Goal: Task Accomplishment & Management: Complete application form

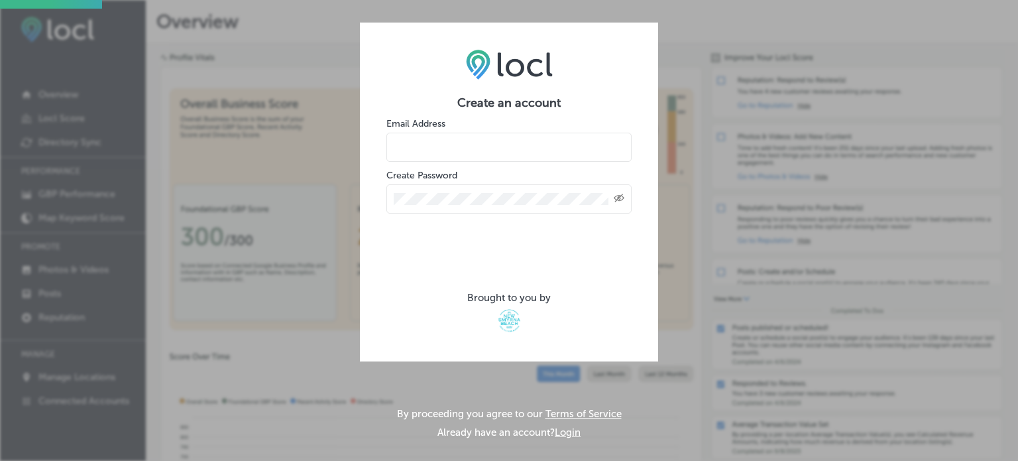
click at [466, 144] on input "email" at bounding box center [508, 147] width 245 height 29
type input "k"
type input "victoriameetingcenter@gmail.com"
click at [618, 193] on div "Created with Sketch." at bounding box center [619, 198] width 11 height 11
click at [542, 206] on div at bounding box center [508, 198] width 245 height 29
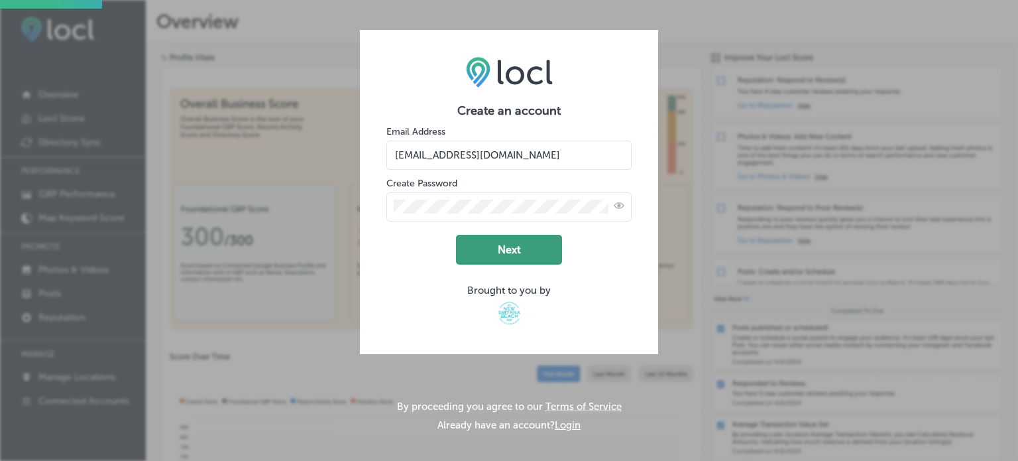
click at [535, 251] on button "Next" at bounding box center [509, 250] width 106 height 30
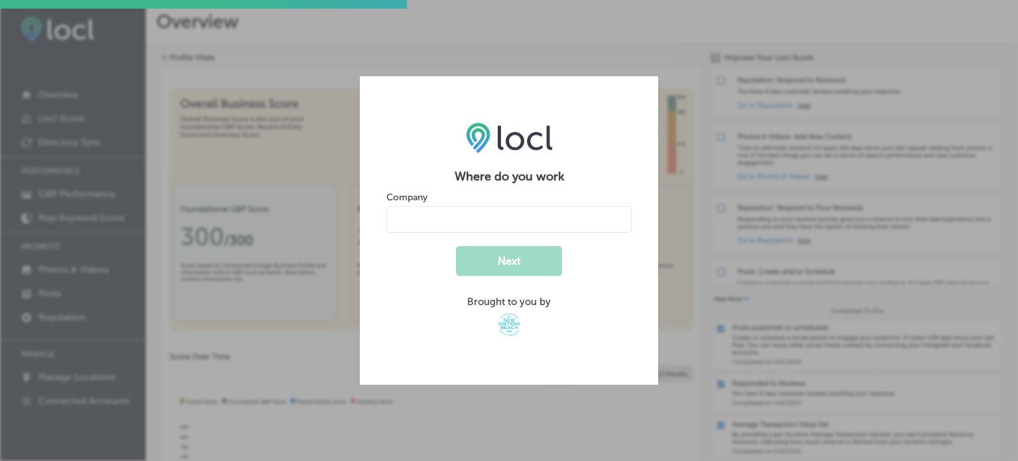
click at [576, 215] on input "name" at bounding box center [508, 219] width 245 height 27
type input "[GEOGRAPHIC_DATA]"
click at [499, 264] on button "Next" at bounding box center [509, 261] width 106 height 30
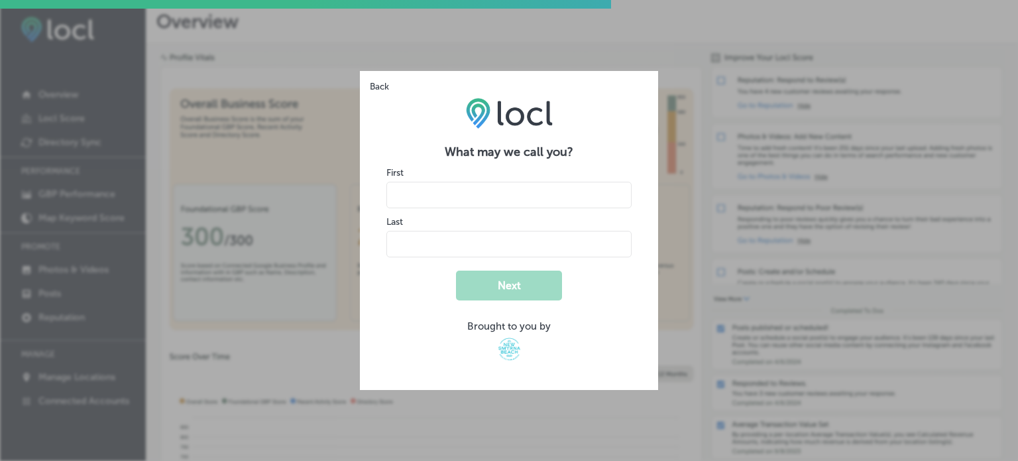
click at [456, 191] on input "name" at bounding box center [508, 195] width 245 height 27
type input "Kelly"
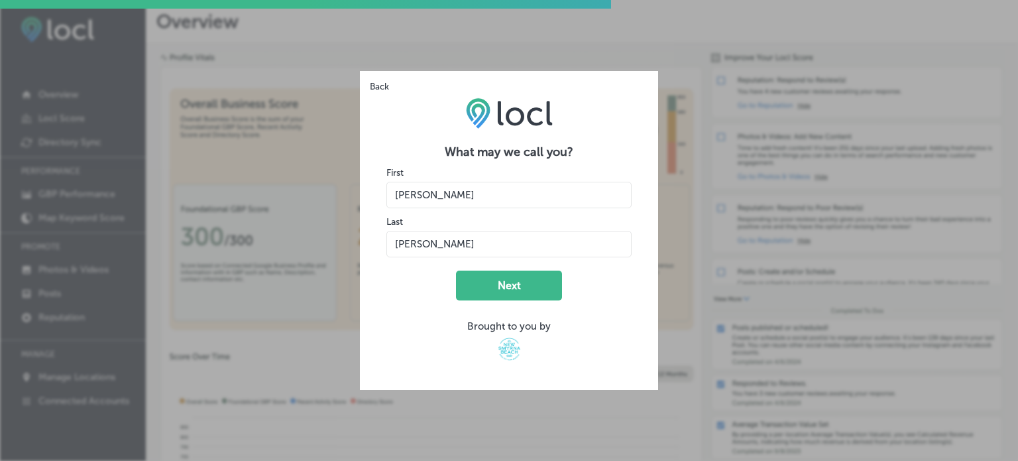
type input "Laub"
click at [497, 278] on button "Next" at bounding box center [509, 285] width 106 height 30
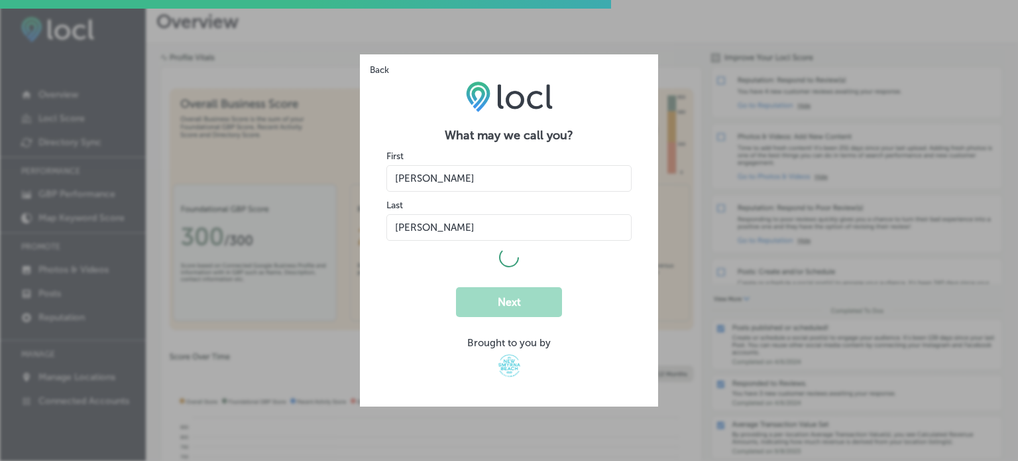
select select "US"
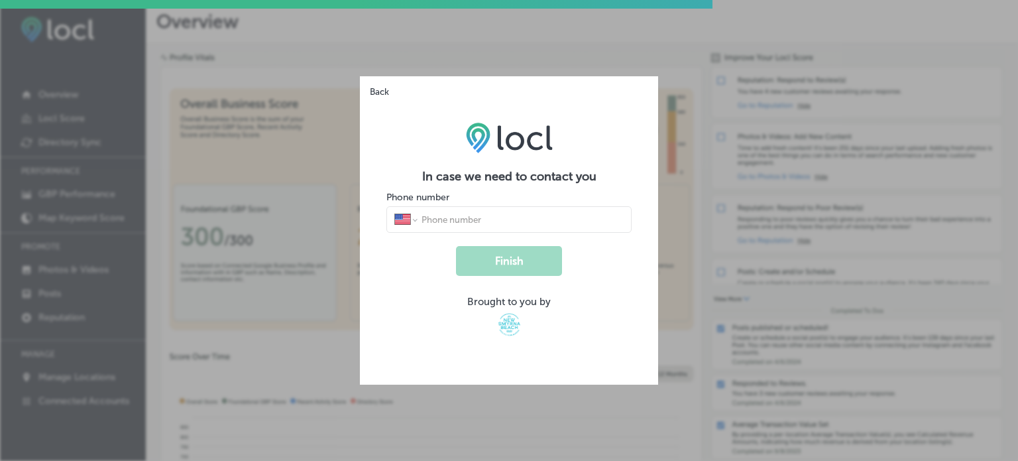
click at [485, 223] on input "tel" at bounding box center [521, 219] width 203 height 12
type input "(301) 332-8986"
click at [525, 267] on button "Finish" at bounding box center [509, 261] width 106 height 30
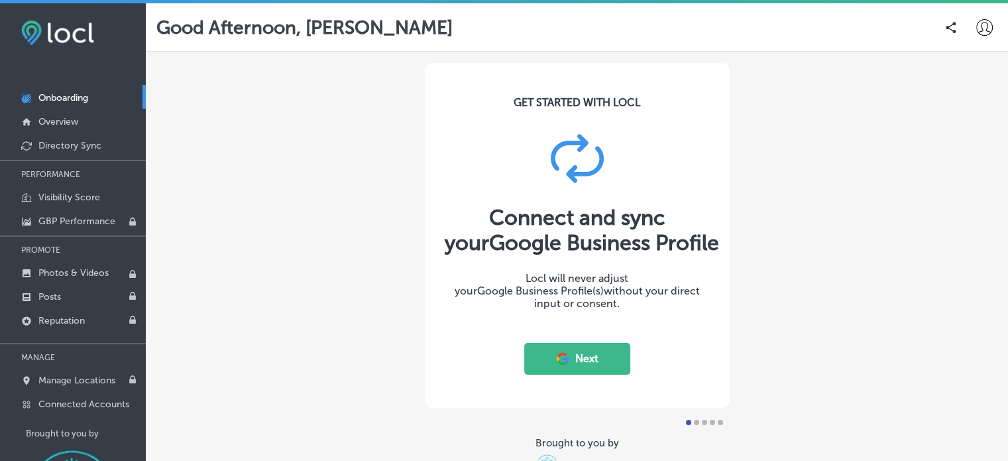
click at [578, 358] on button "Next" at bounding box center [577, 359] width 106 height 32
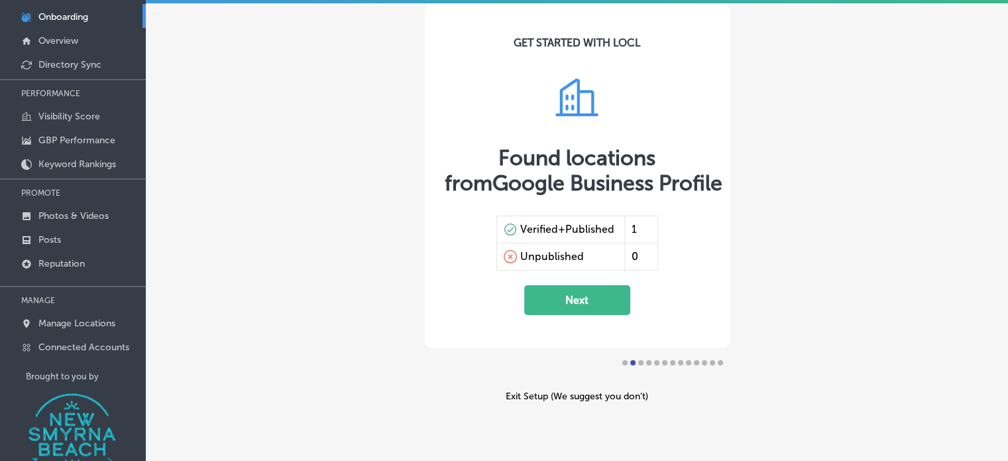
scroll to position [77, 0]
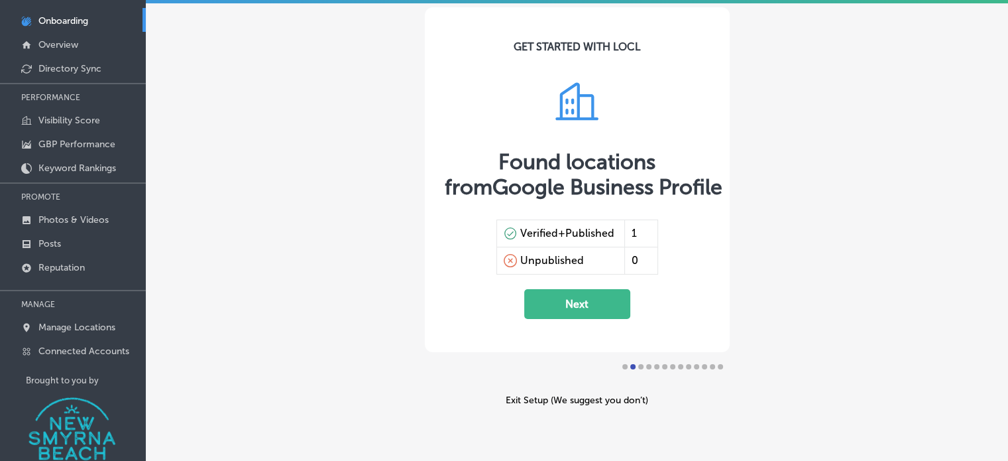
click at [570, 304] on button "Next" at bounding box center [577, 304] width 106 height 30
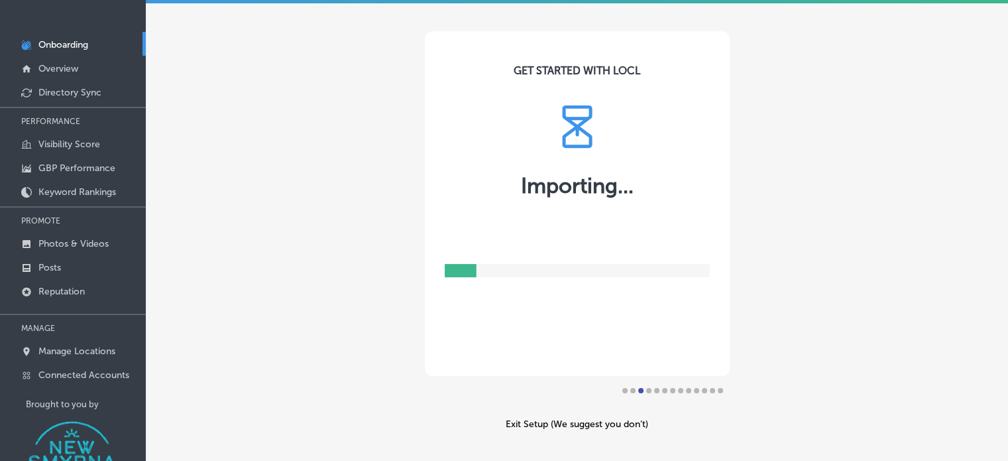
scroll to position [53, 0]
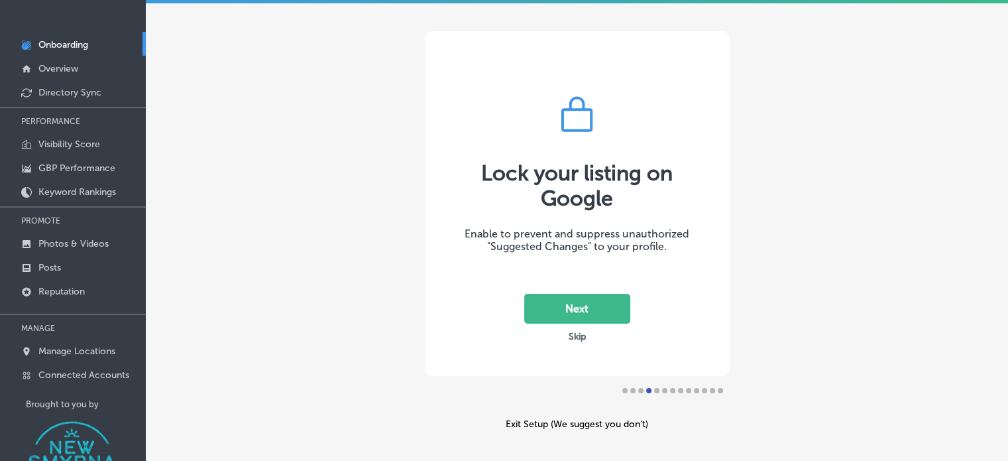
click at [592, 319] on button "Next" at bounding box center [577, 309] width 106 height 30
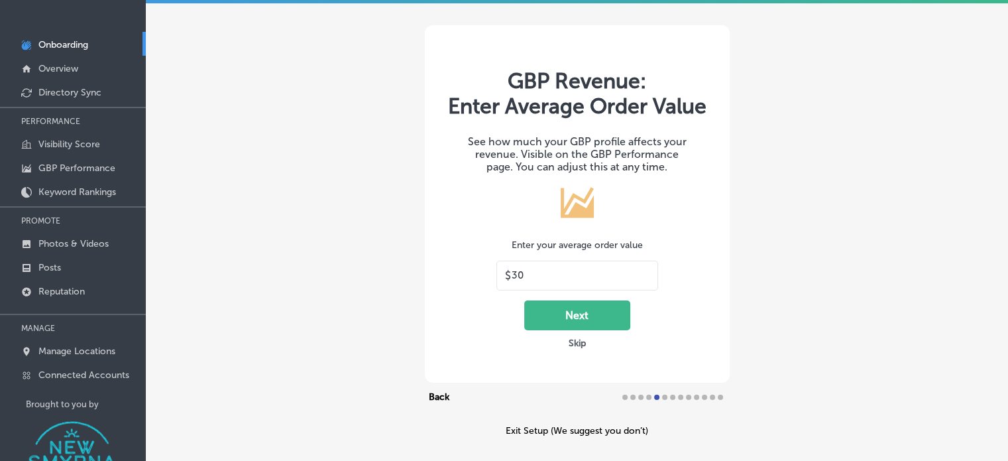
drag, startPoint x: 586, startPoint y: 279, endPoint x: 334, endPoint y: 244, distance: 254.9
click at [334, 244] on div "GBP Revenue: Enter Average Order Value See how much your GBP profile affects yo…" at bounding box center [577, 230] width 862 height 462
type input "50"
click at [563, 312] on button "Next" at bounding box center [577, 315] width 106 height 30
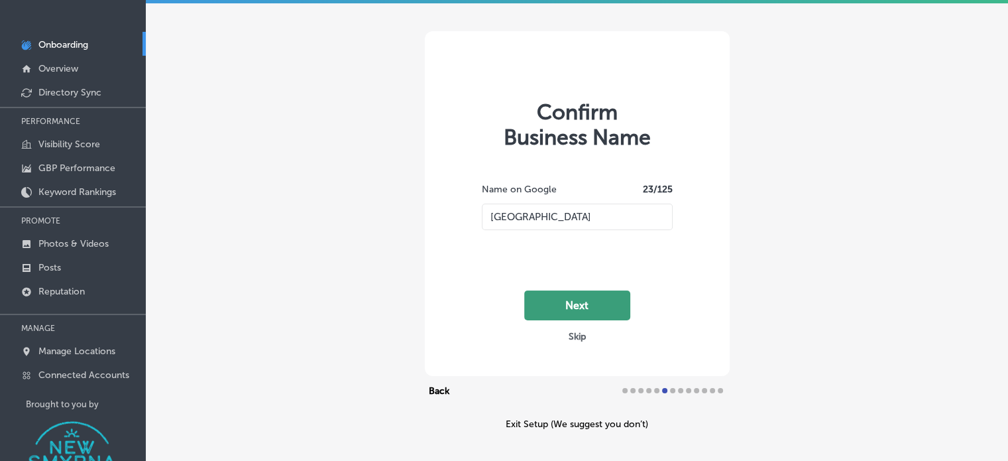
click at [574, 307] on button "Next" at bounding box center [577, 305] width 106 height 30
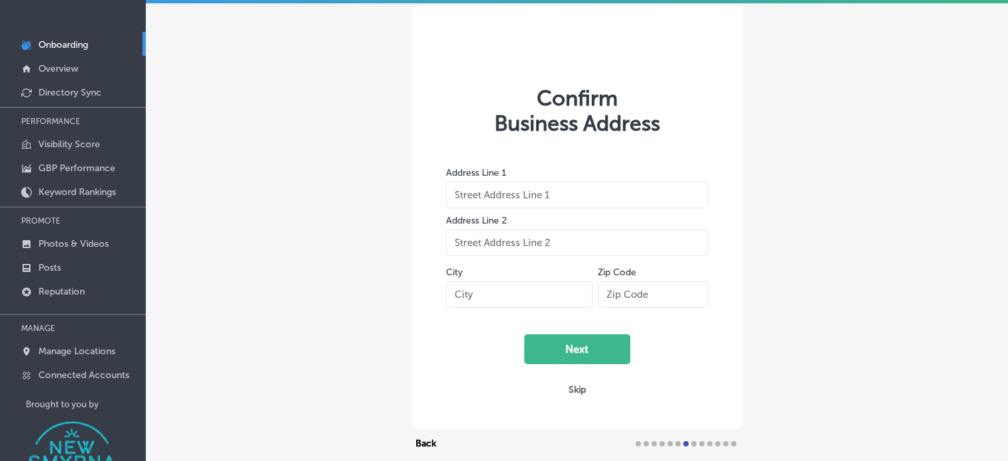
type input "[STREET_ADDRESS]"
type input "[GEOGRAPHIC_DATA]"
type input "32168"
click at [586, 342] on button "Next" at bounding box center [577, 349] width 106 height 30
select select "US"
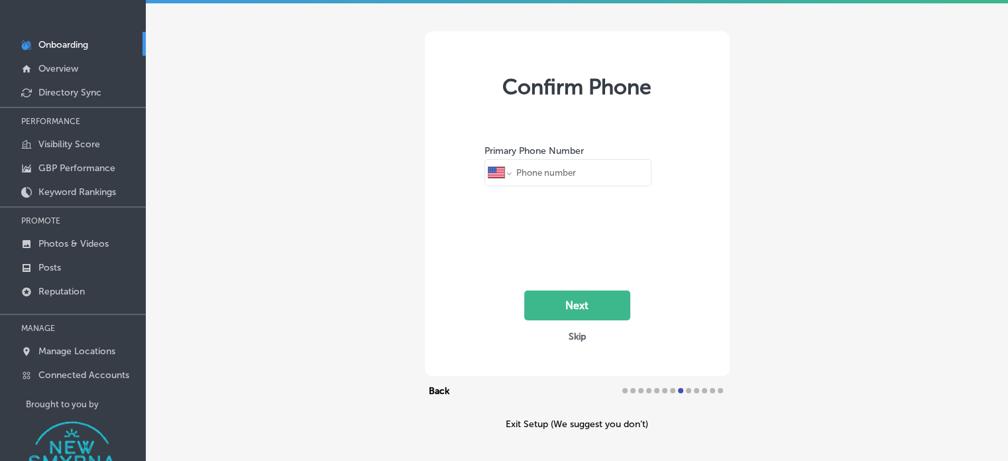
type input "[PHONE_NUMBER]"
click at [555, 315] on button "Next" at bounding box center [577, 305] width 106 height 30
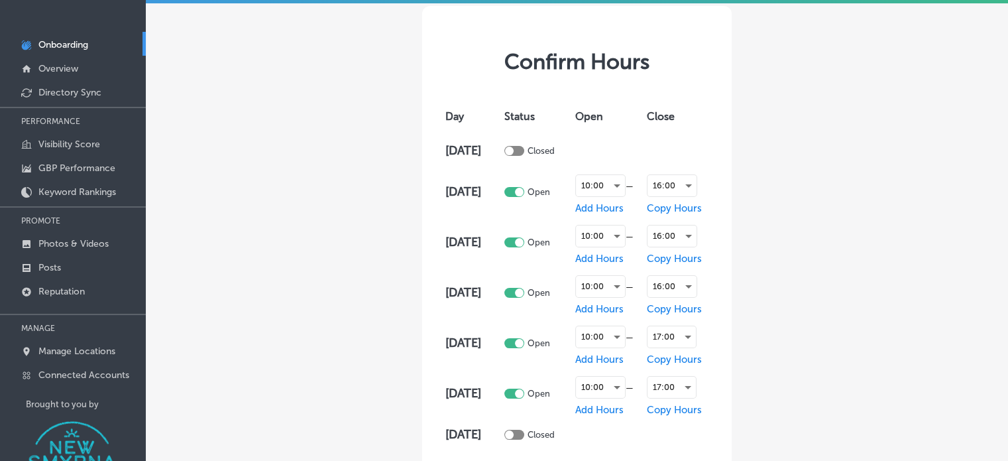
click at [515, 189] on div at bounding box center [514, 192] width 20 height 10
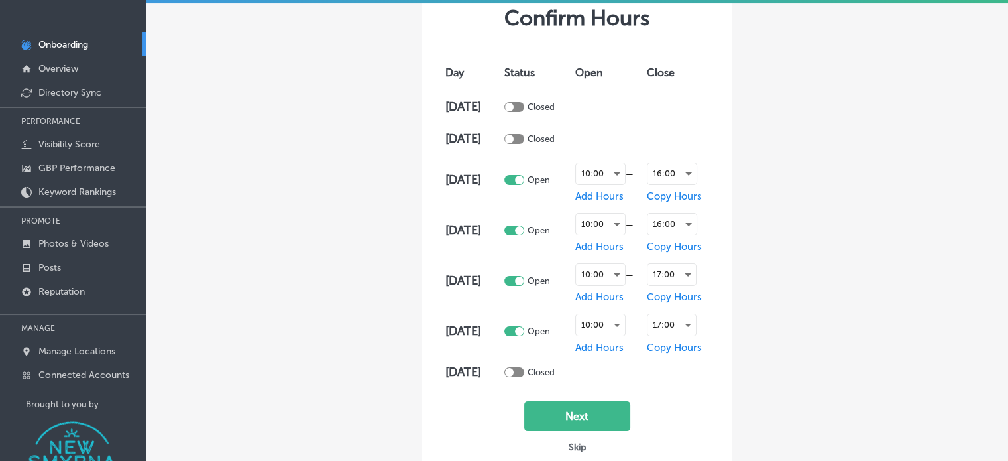
scroll to position [50, 0]
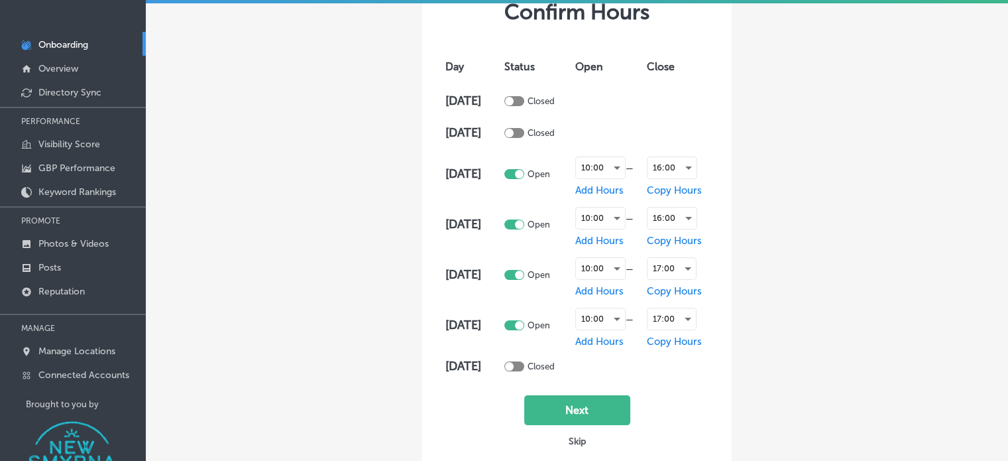
click at [524, 132] on div at bounding box center [514, 133] width 20 height 10
checkbox input "true"
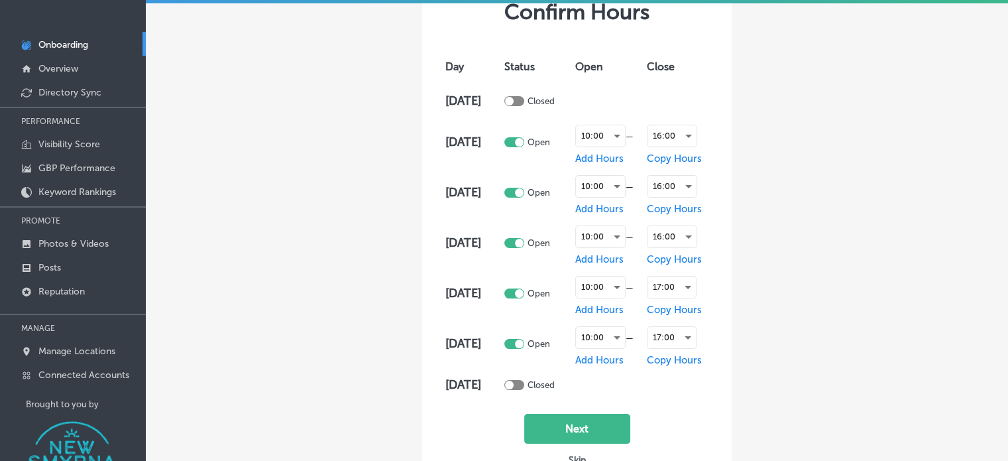
click at [523, 382] on div at bounding box center [514, 385] width 20 height 10
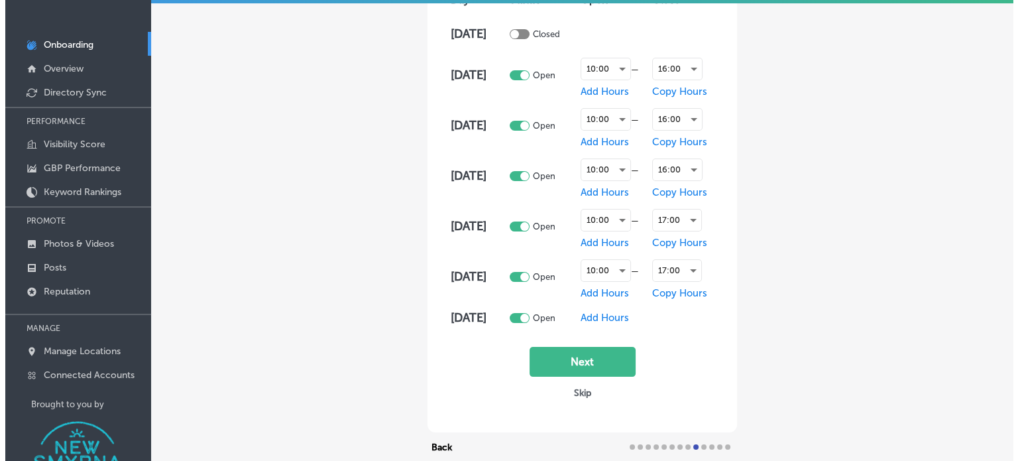
scroll to position [125, 0]
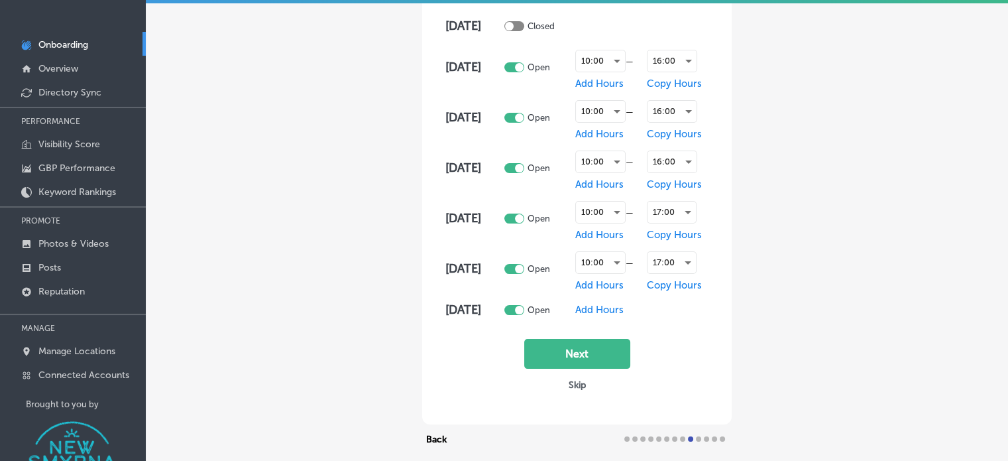
click at [612, 305] on span "Add Hours" at bounding box center [599, 309] width 48 height 12
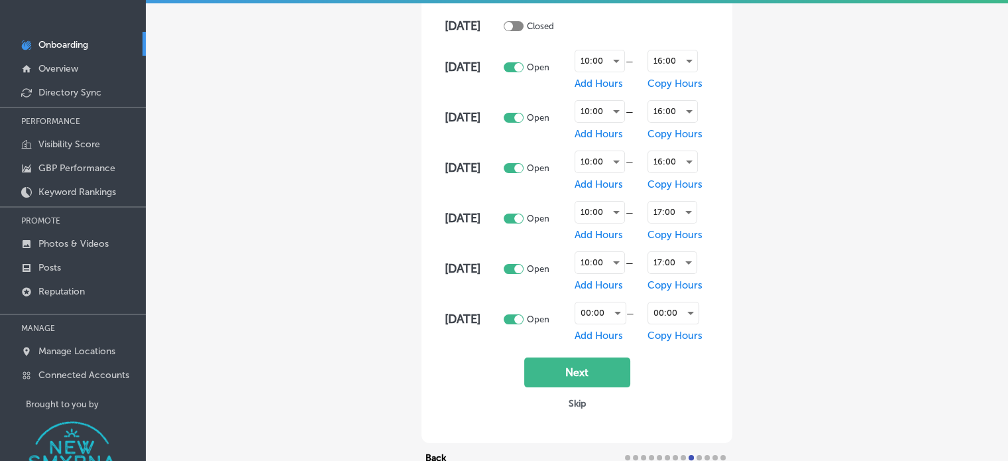
click at [610, 331] on span "Add Hours" at bounding box center [598, 335] width 48 height 12
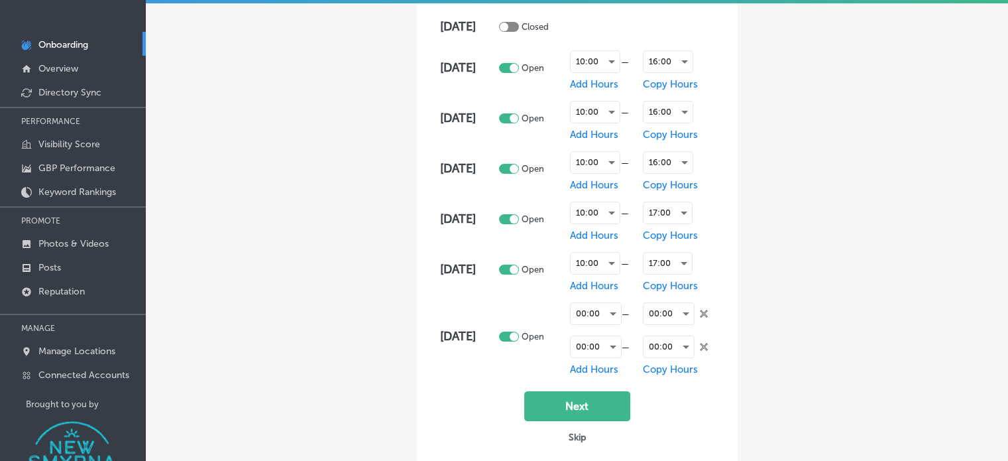
click at [706, 309] on icon "close Created with Sketch." at bounding box center [704, 313] width 8 height 8
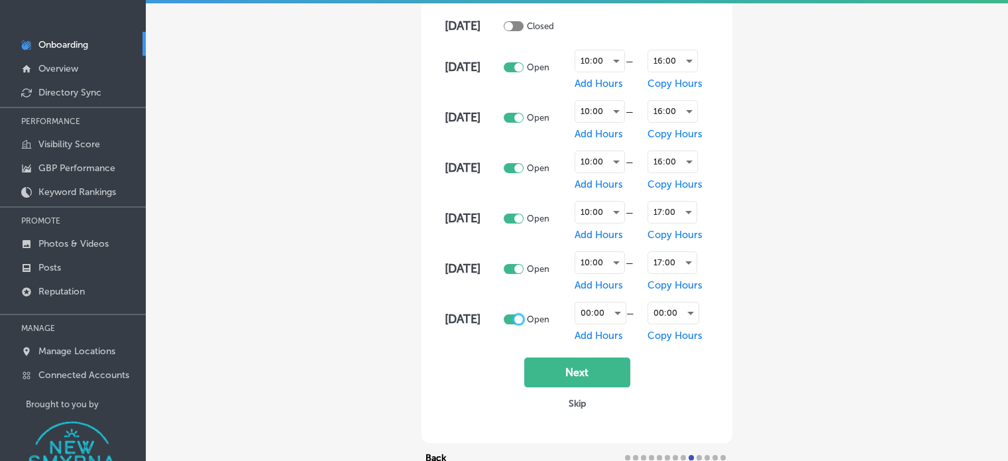
click at [520, 320] on div at bounding box center [518, 319] width 9 height 9
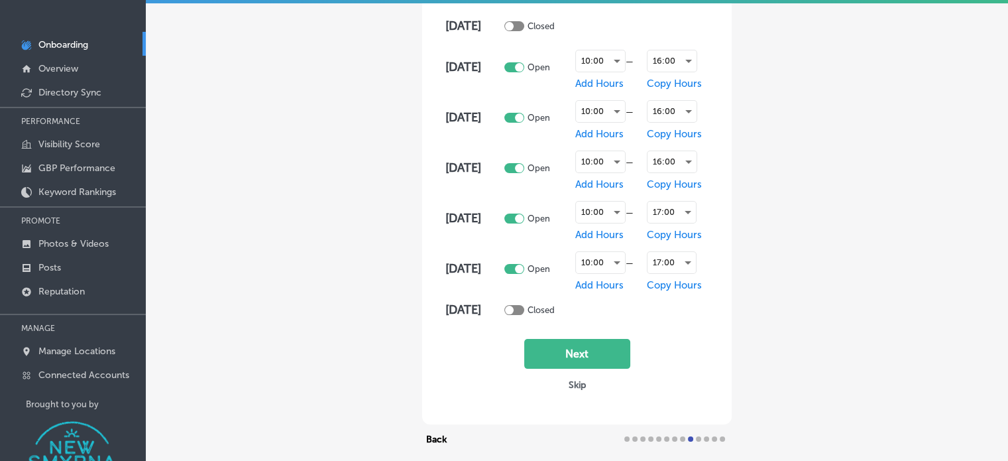
click at [520, 320] on td "Closed" at bounding box center [536, 310] width 71 height 32
click at [521, 312] on div at bounding box center [514, 310] width 20 height 10
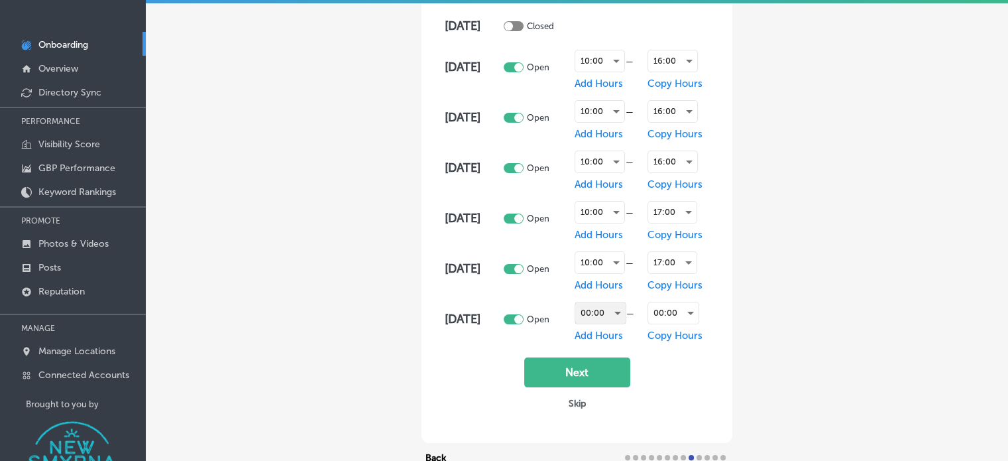
click at [622, 315] on div "00:00" at bounding box center [600, 312] width 50 height 21
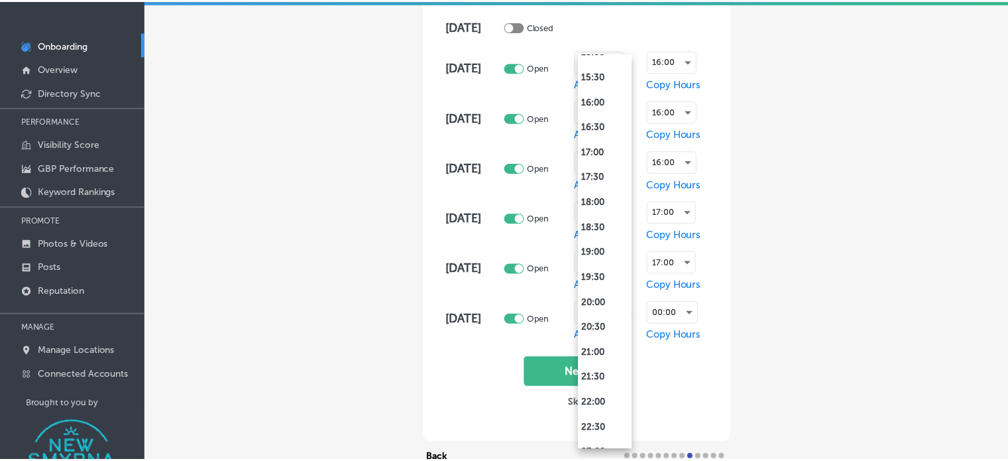
scroll to position [837, 0]
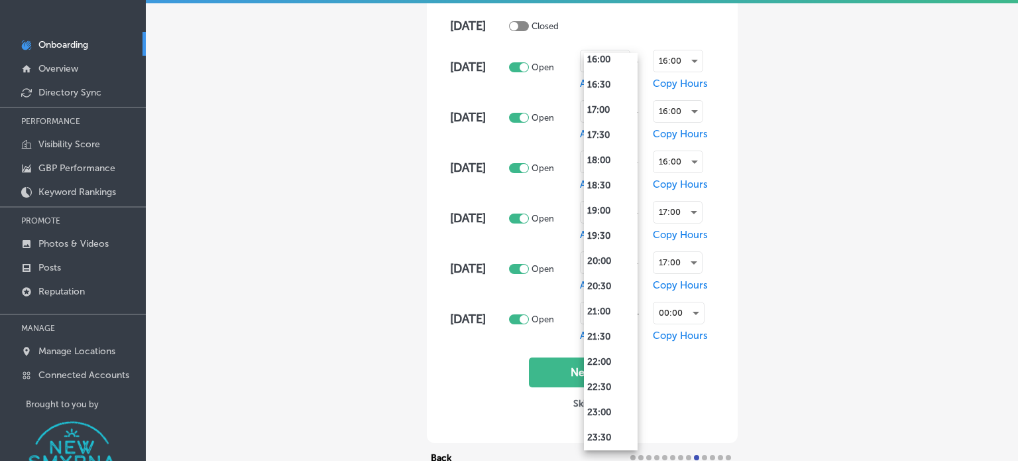
click at [777, 394] on div at bounding box center [509, 230] width 1018 height 461
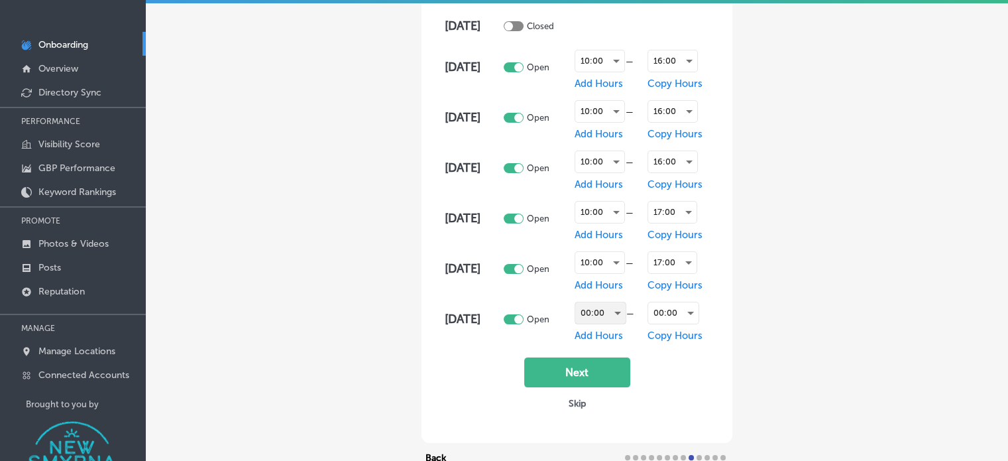
click at [512, 314] on div at bounding box center [514, 319] width 20 height 10
checkbox input "false"
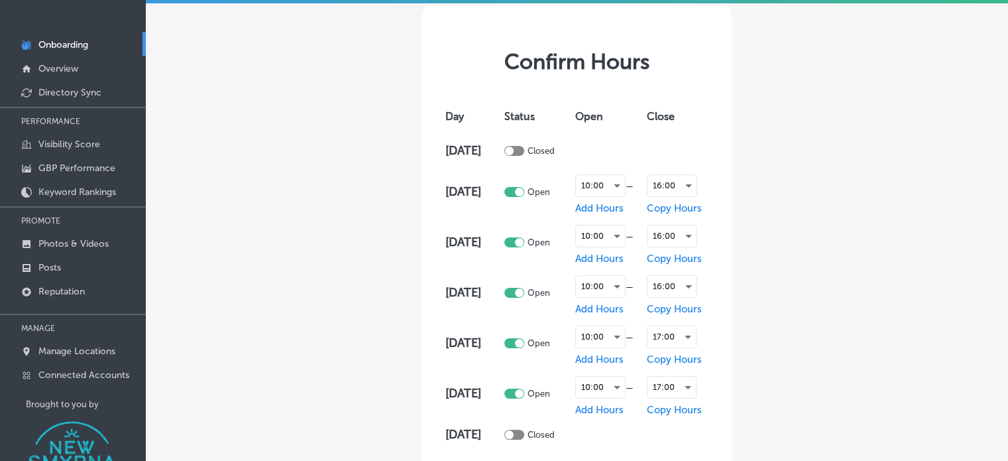
scroll to position [150, 0]
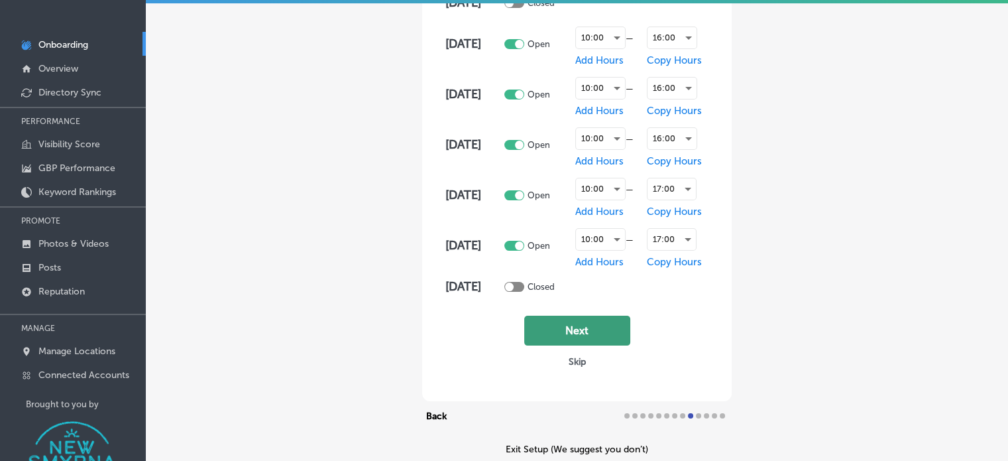
click at [540, 315] on button "Next" at bounding box center [577, 330] width 106 height 30
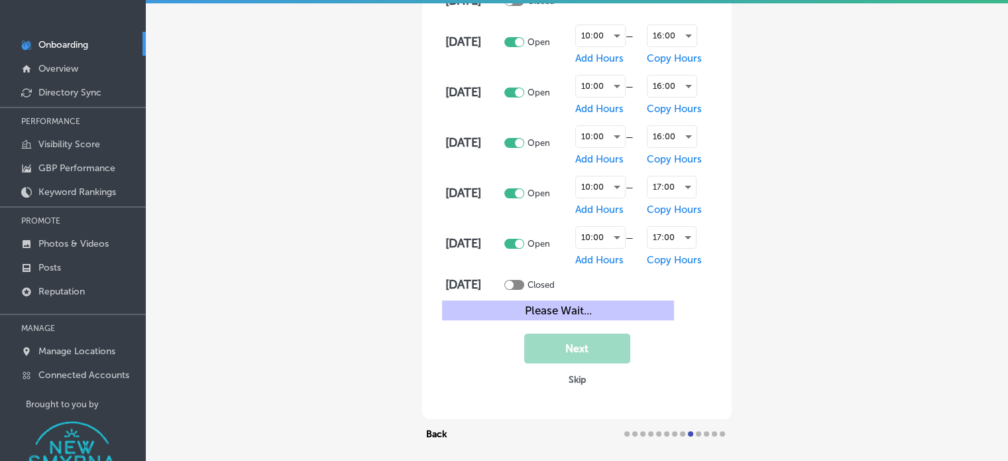
scroll to position [0, 0]
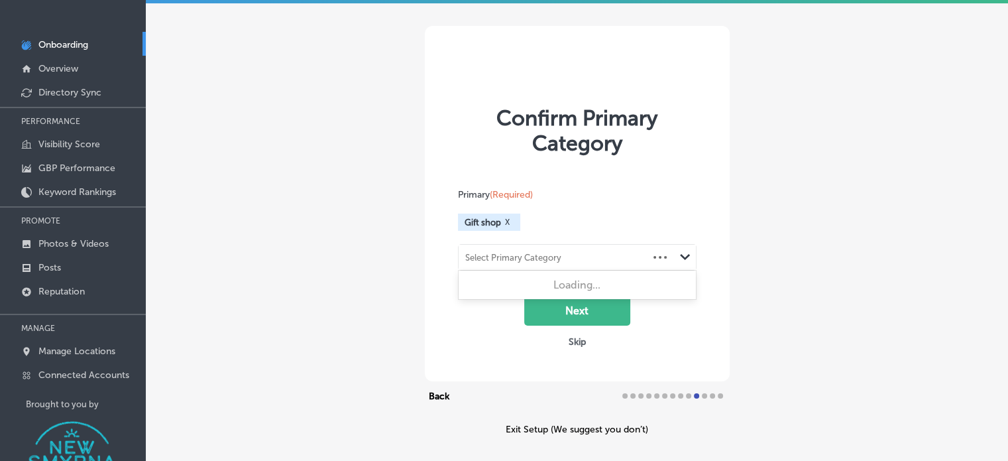
click at [497, 259] on div "Select Primary Category" at bounding box center [513, 257] width 96 height 10
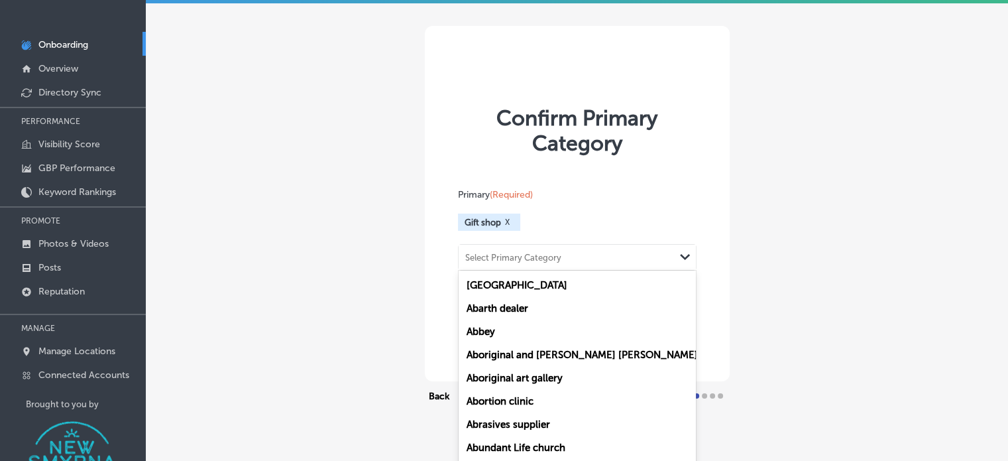
type input "g"
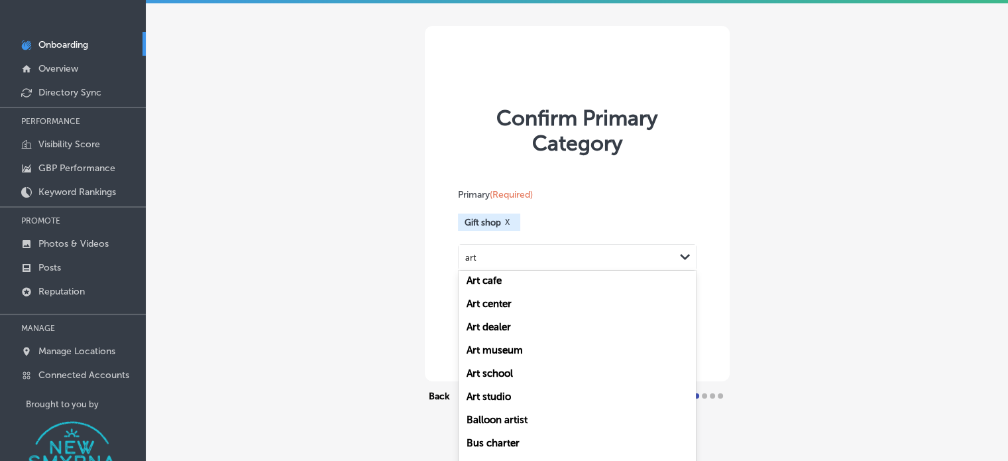
scroll to position [188, 0]
click at [500, 331] on label "Art center" at bounding box center [488, 329] width 45 height 12
type input "art"
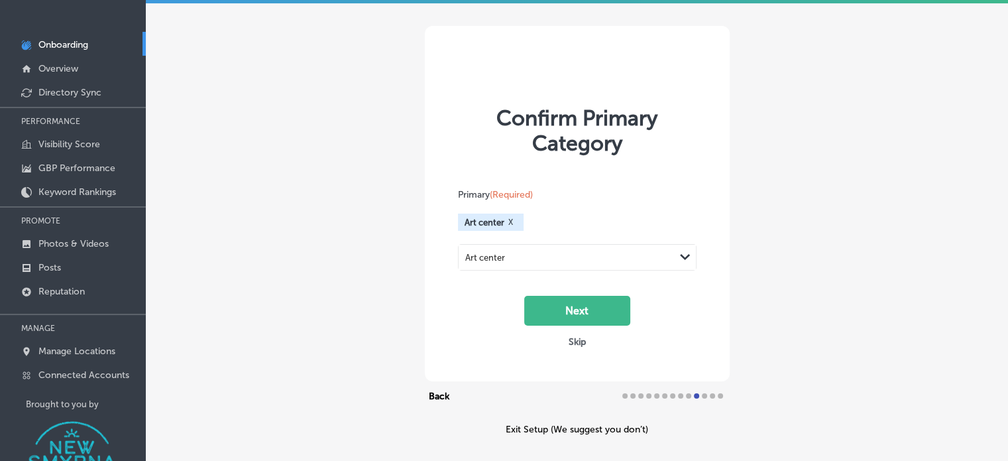
click at [511, 220] on button "X" at bounding box center [510, 222] width 13 height 11
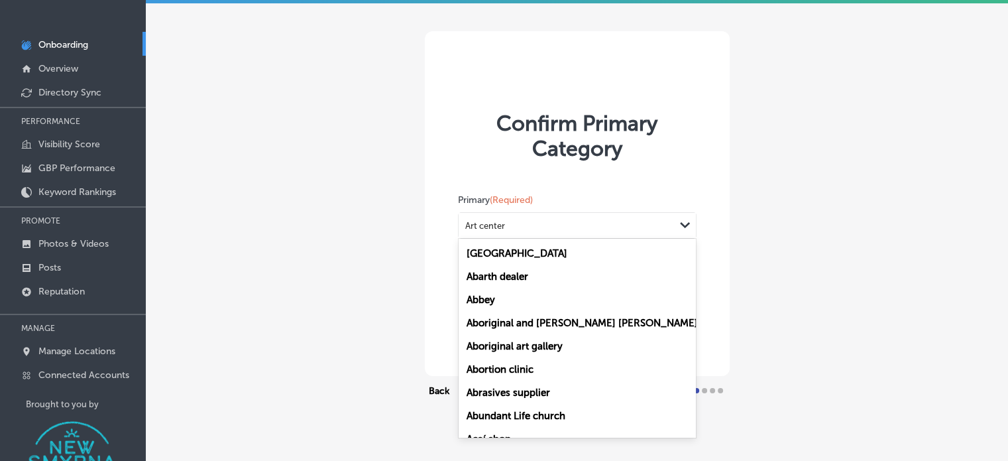
click at [509, 227] on div "Art center" at bounding box center [567, 226] width 216 height 18
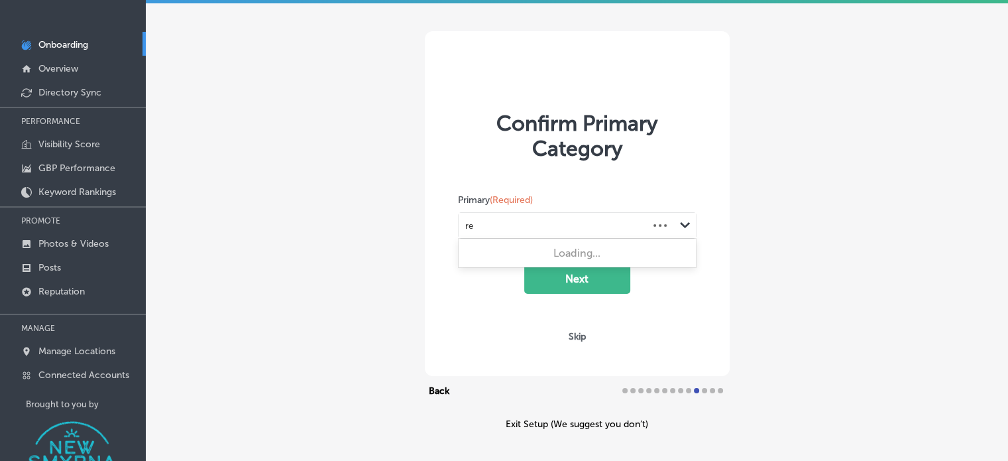
type input "r"
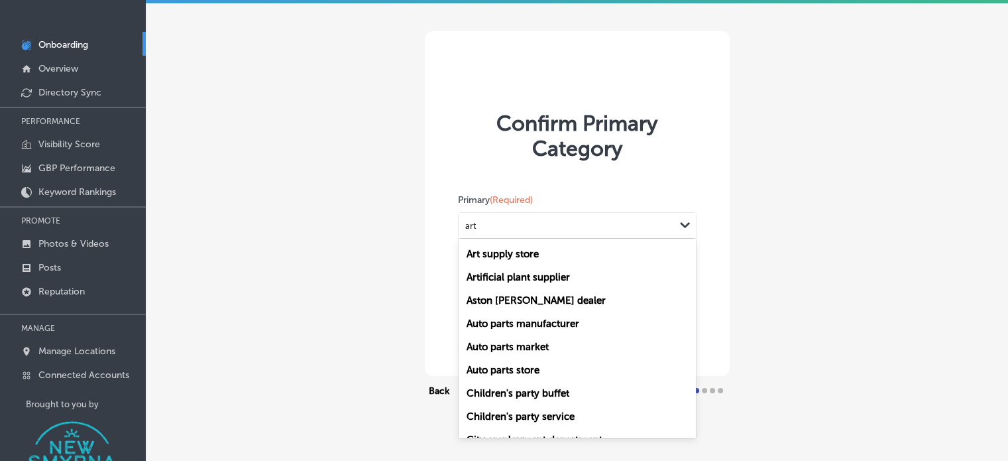
scroll to position [3363, 0]
click at [615, 333] on div "Auto parts manufacturer" at bounding box center [577, 321] width 237 height 23
type input "art"
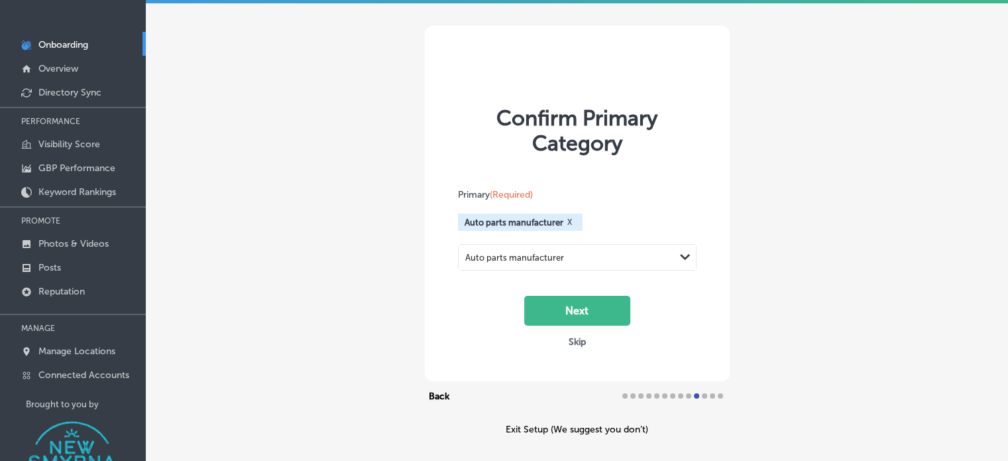
click at [567, 223] on button "X" at bounding box center [569, 222] width 13 height 11
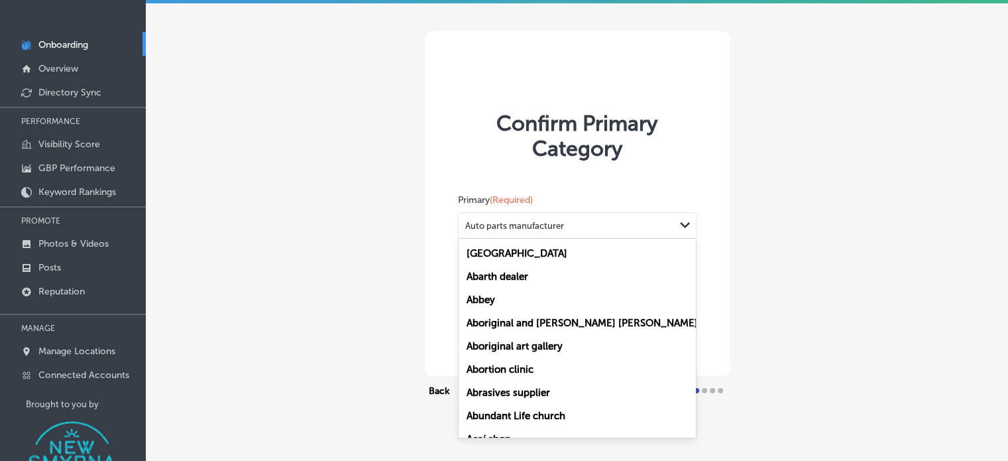
click at [569, 224] on div "Auto parts manufacturer" at bounding box center [567, 226] width 216 height 18
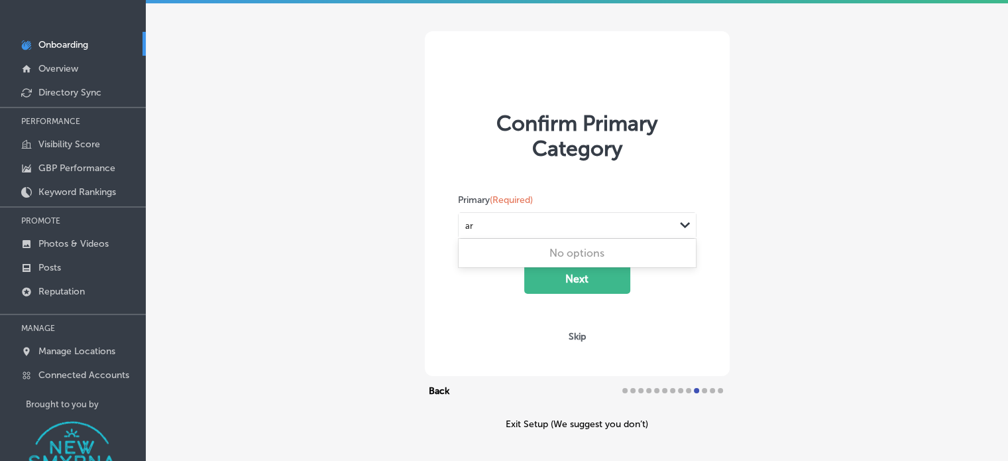
type input "a"
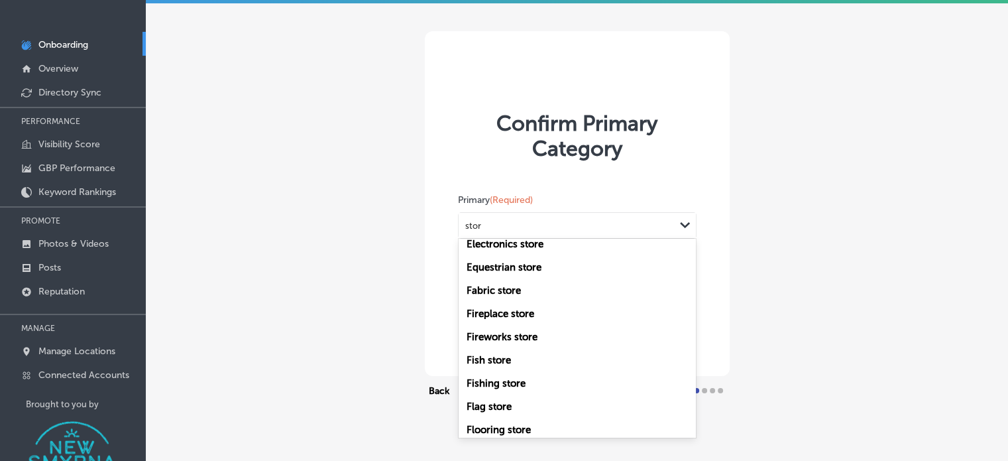
scroll to position [0, 0]
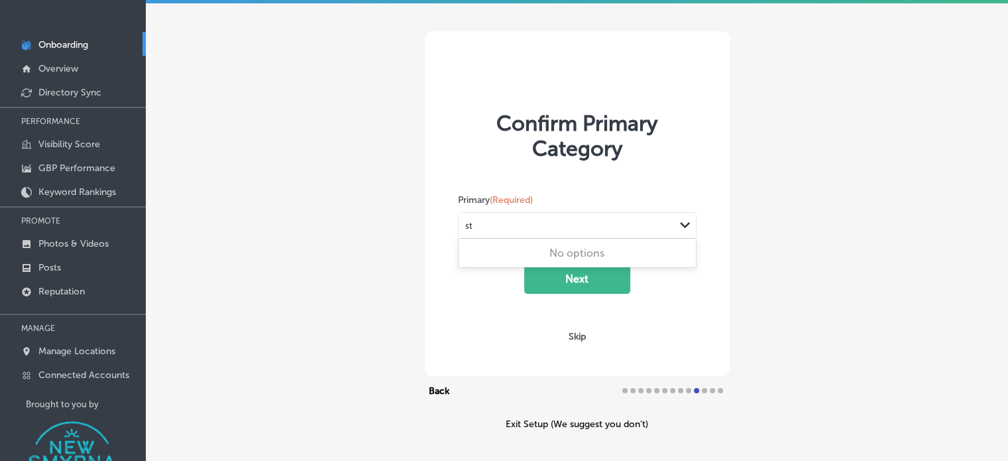
type input "s"
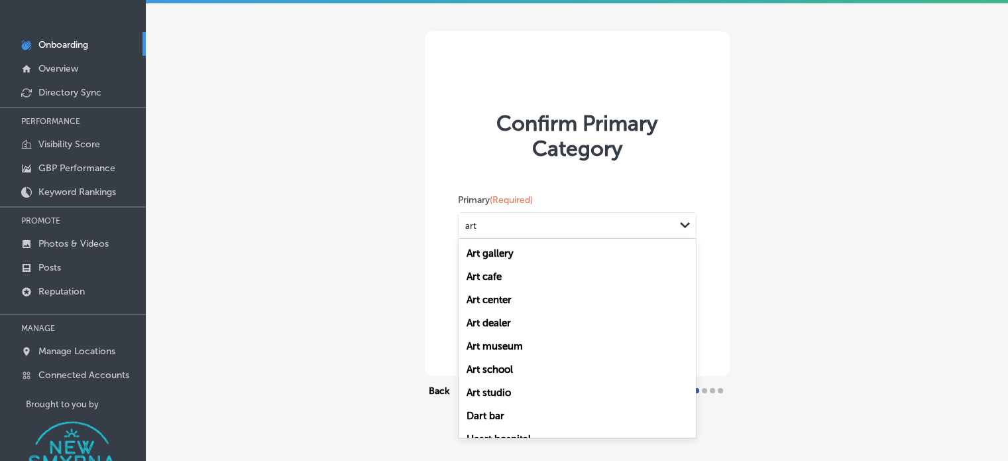
click at [492, 296] on label "Art center" at bounding box center [488, 300] width 45 height 12
type input "art"
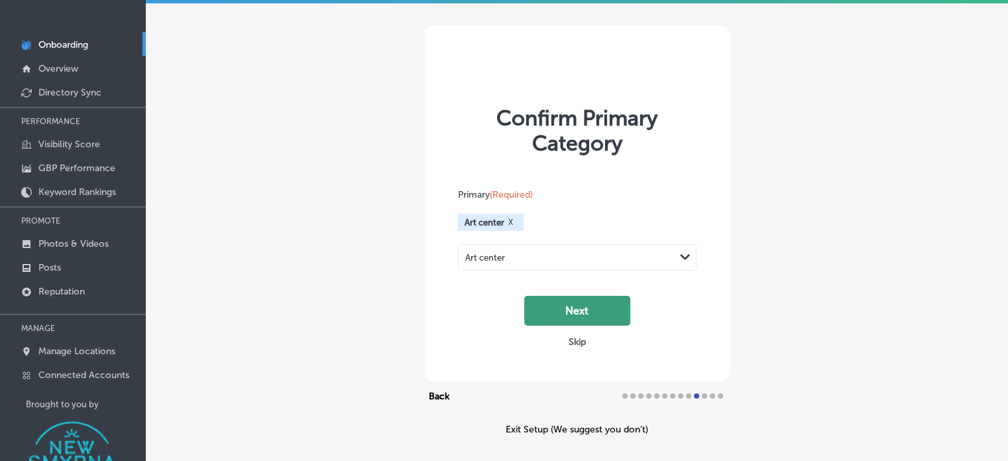
click at [583, 307] on button "Next" at bounding box center [577, 311] width 106 height 30
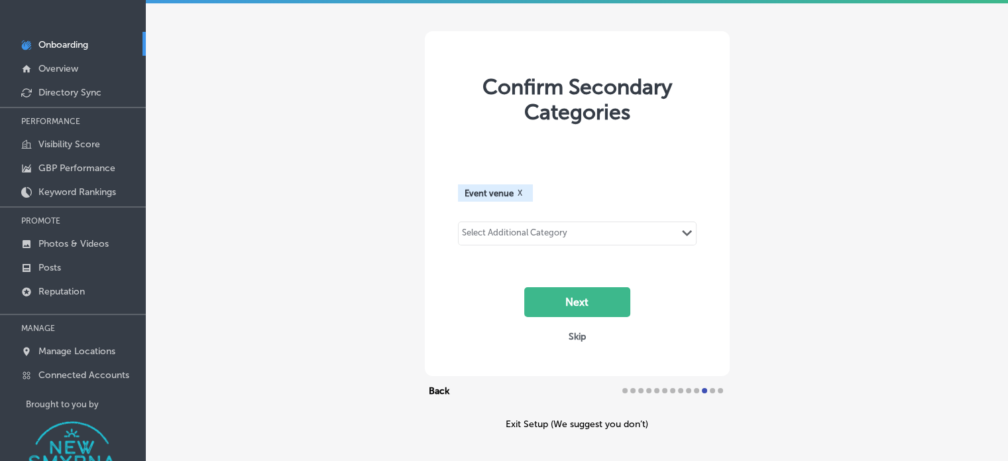
click at [553, 222] on div "Select Additional Category Path Created with Sketch." at bounding box center [577, 233] width 237 height 23
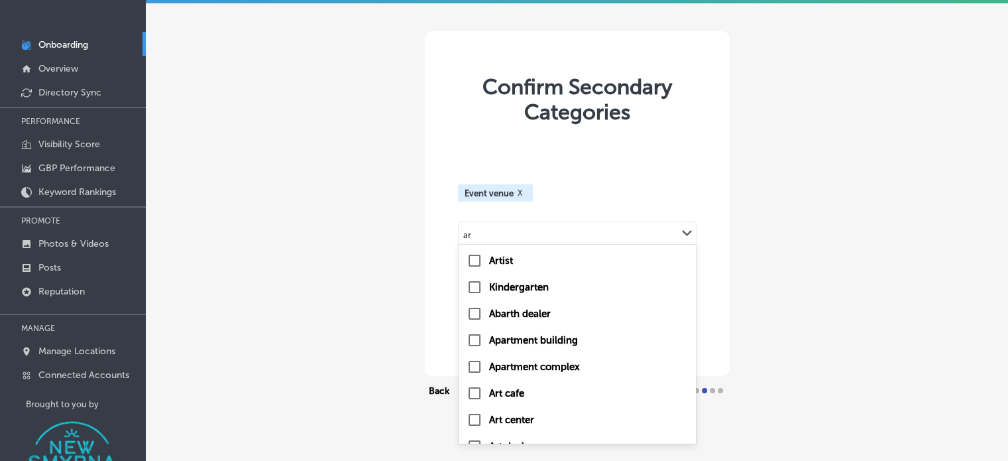
type input "a"
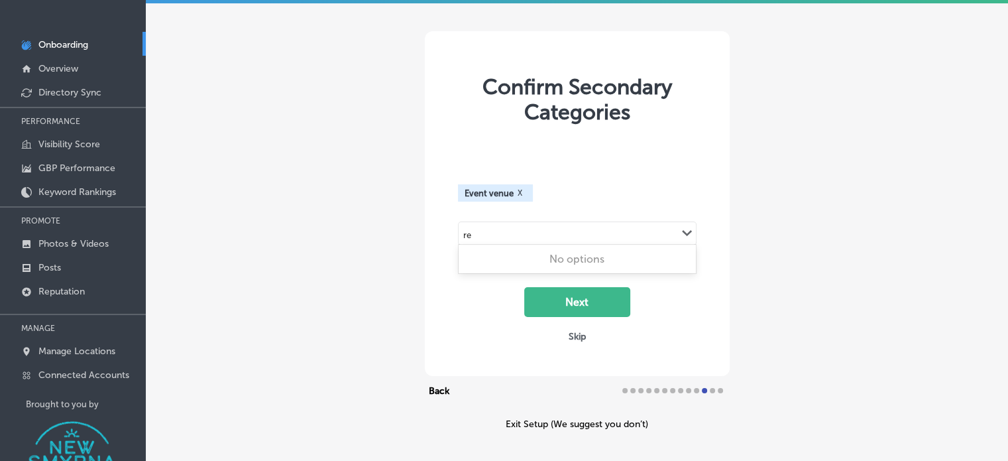
type input "r"
type input "s"
type input "l"
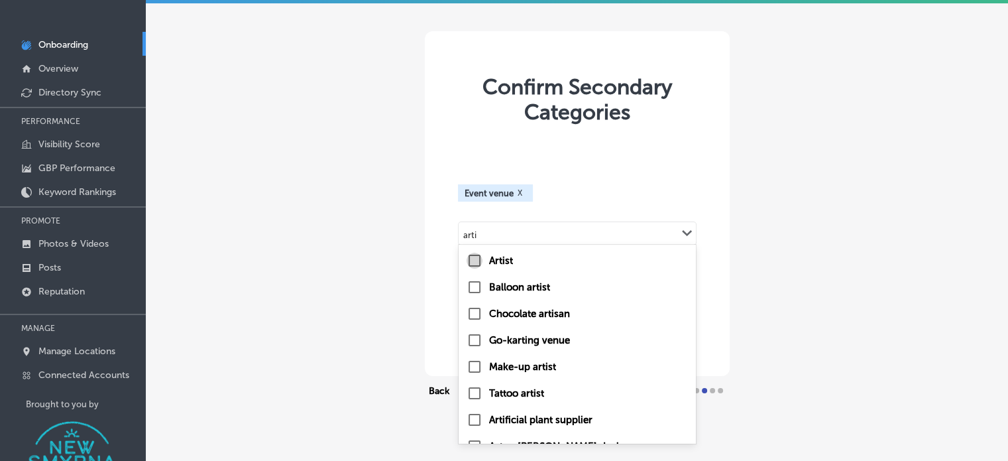
click at [474, 256] on input "checkbox" at bounding box center [474, 260] width 16 height 16
type input "arti"
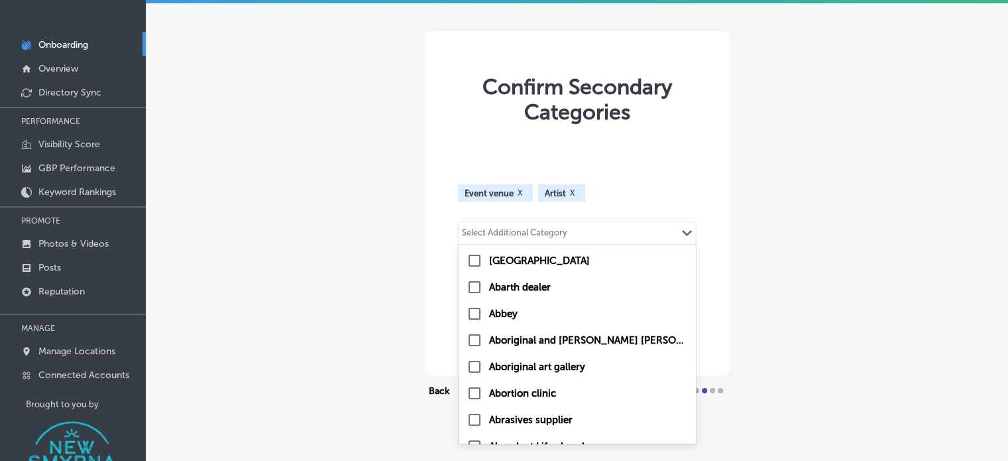
click at [518, 225] on div "Select Additional Category" at bounding box center [515, 233] width 113 height 19
type input "g"
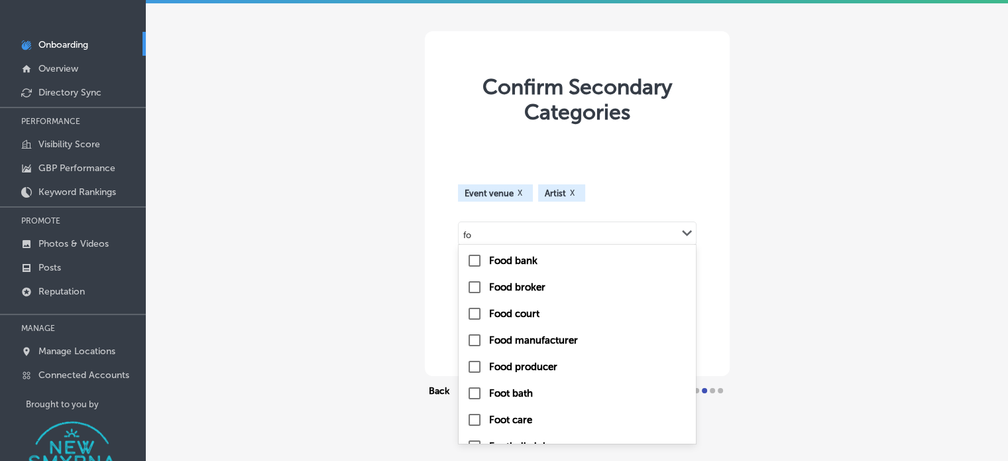
type input "f"
type input "t"
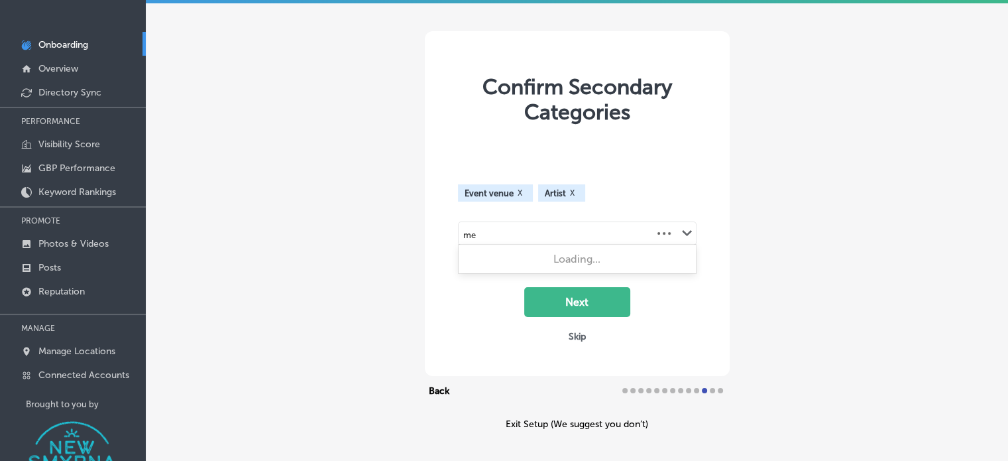
type input "m"
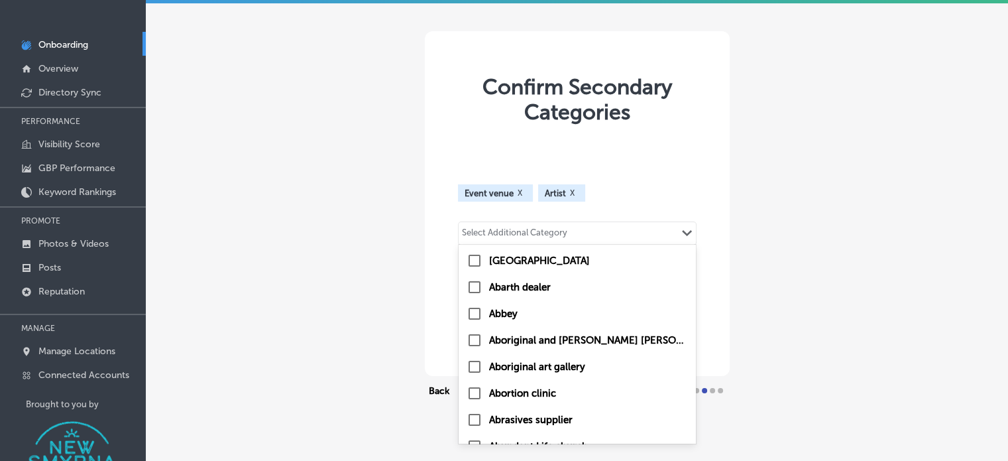
click at [692, 156] on div "Event venue X Artist X option Artist, selected. option Aadhaar center focused, …" at bounding box center [577, 226] width 265 height 182
click at [572, 233] on div "Select Additional Category Path Created with Sketch." at bounding box center [577, 233] width 237 height 23
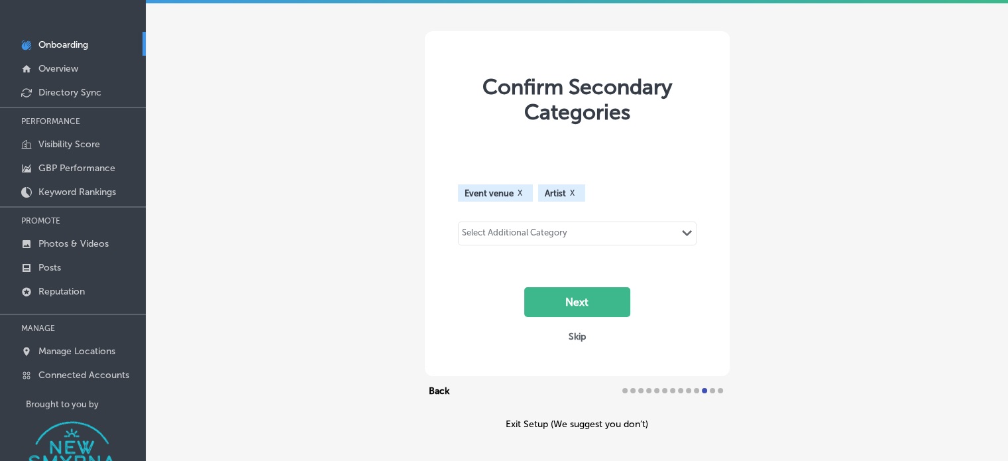
click at [572, 233] on div "Select Additional Category Path Created with Sketch." at bounding box center [577, 233] width 237 height 23
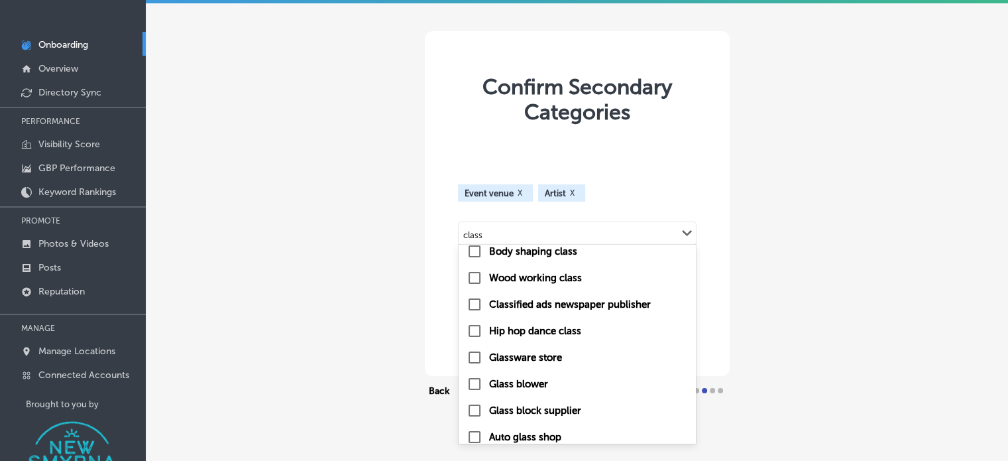
scroll to position [284, 0]
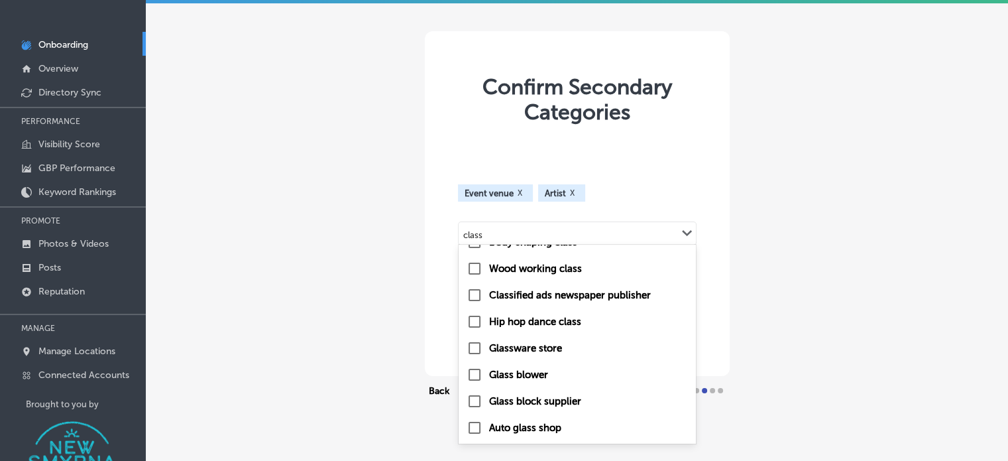
type input "class"
click at [720, 121] on div "Confirm Secondary Categories Event venue X Artist X option Artist, selected. op…" at bounding box center [577, 203] width 305 height 345
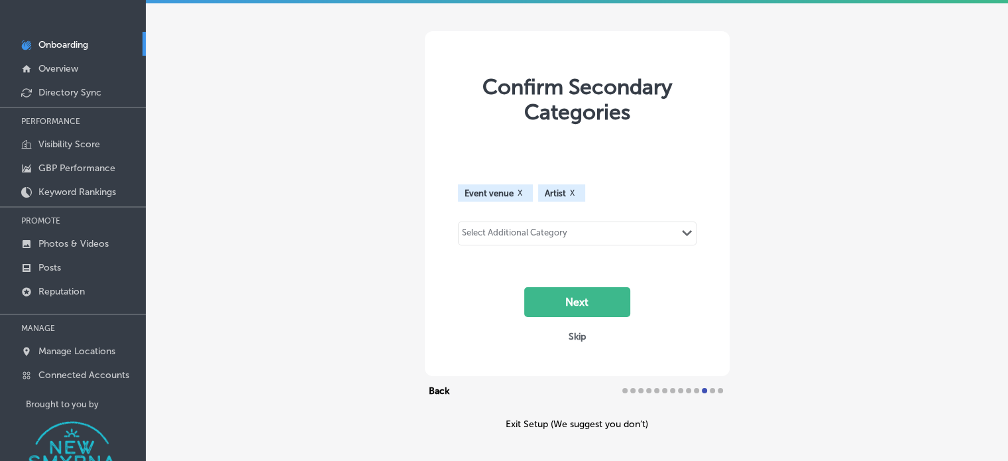
drag, startPoint x: 560, startPoint y: 304, endPoint x: 567, endPoint y: 296, distance: 11.3
click at [567, 296] on button "Next" at bounding box center [577, 302] width 106 height 30
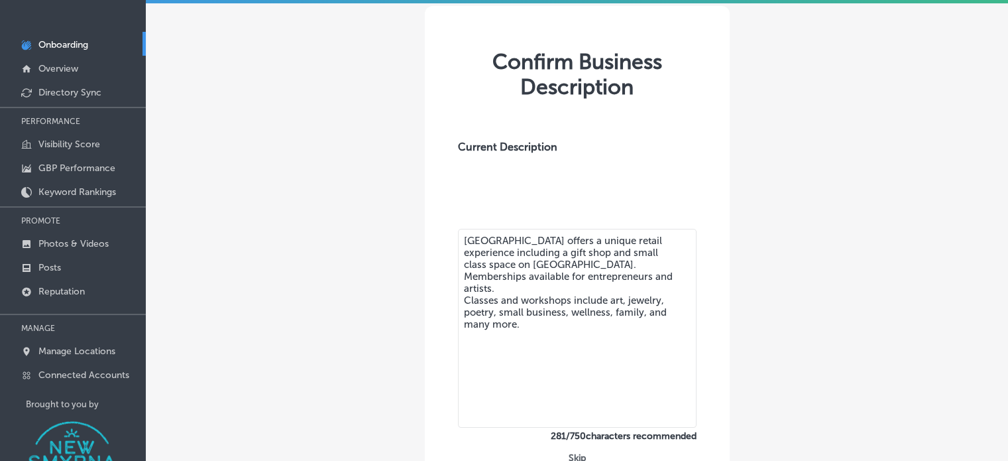
drag, startPoint x: 572, startPoint y: 331, endPoint x: 436, endPoint y: 202, distance: 187.5
click at [436, 202] on div "Confirm Business Description Current Description Victoria Meeting Center offers…" at bounding box center [577, 251] width 305 height 491
paste textarea "n Historic Canal Street offers a one-of-a-kind retail and community experience.…"
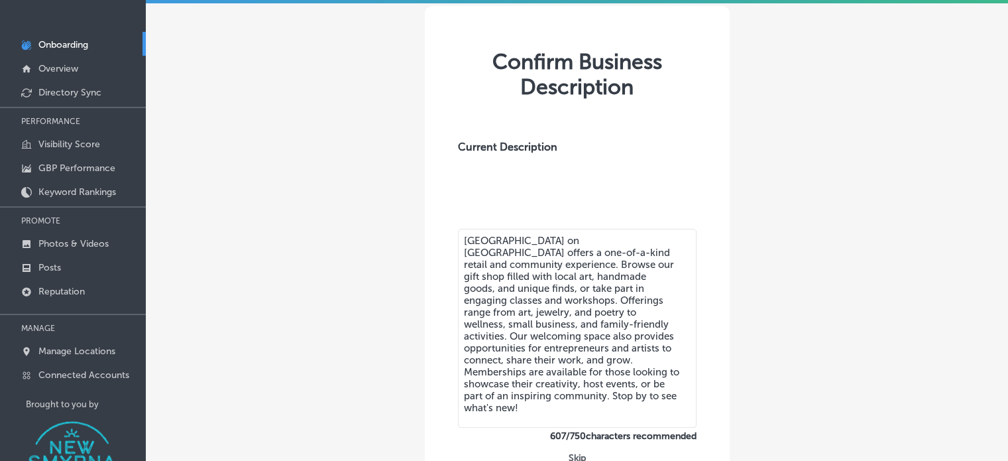
click at [594, 398] on textarea "Victoria Meeting Center on Historic Canal Street offers a one-of-a-kind retail …" at bounding box center [577, 328] width 239 height 199
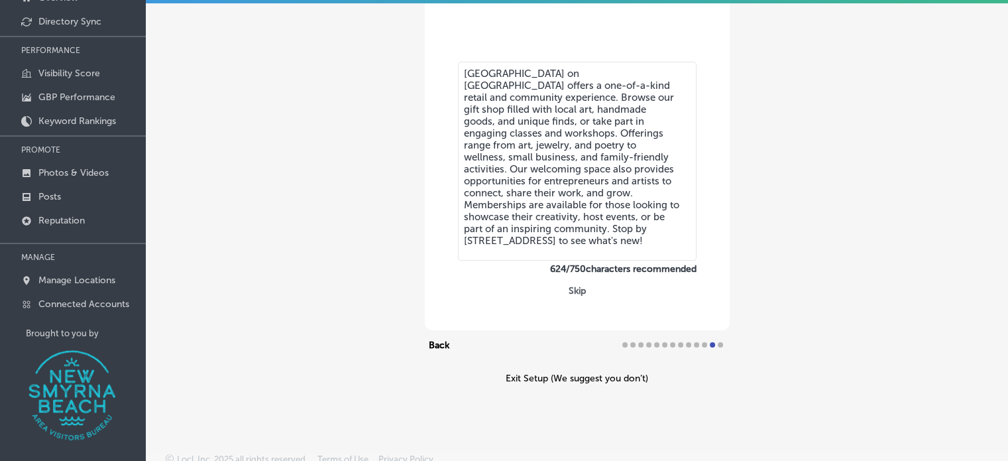
scroll to position [126, 0]
click at [514, 168] on textarea "Victoria Meeting Center on Historic Canal Street offers a one-of-a-kind retail …" at bounding box center [577, 159] width 239 height 199
click at [562, 240] on textarea "Victoria Meeting Center on Historic Canal Street offers a one-of-a-kind retail …" at bounding box center [577, 159] width 239 height 199
type textarea "Victoria Meeting Center on Historic Canal Street offers a one-of-a-kind retail …"
click at [528, 269] on label "624 / 750 characters recommended" at bounding box center [577, 266] width 239 height 11
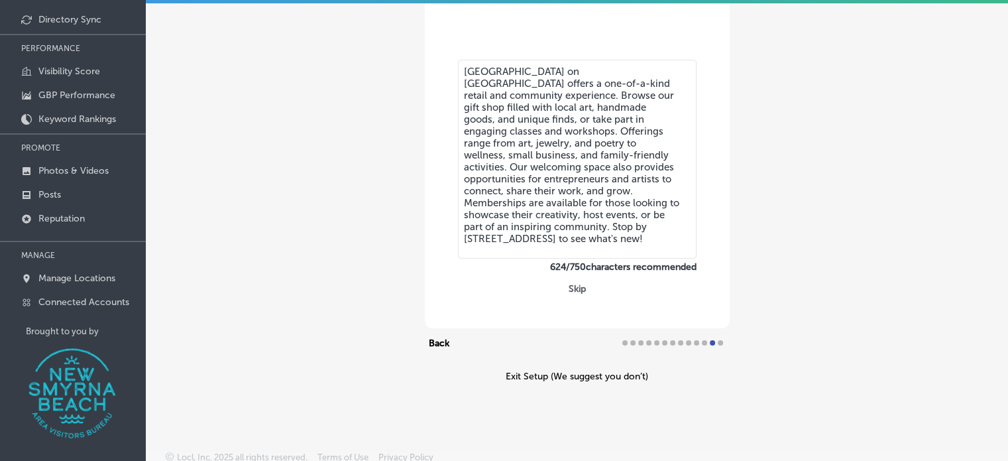
scroll to position [0, 0]
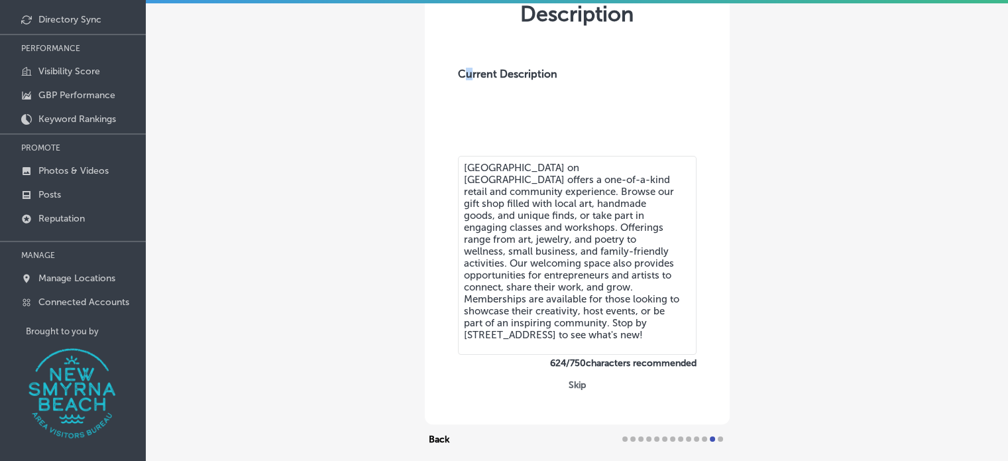
drag, startPoint x: 562, startPoint y: 0, endPoint x: 463, endPoint y: 131, distance: 164.2
click at [463, 131] on label "Current Description" at bounding box center [507, 112] width 99 height 88
click at [562, 347] on textarea "Victoria Meeting Center on Historic Canal Street offers a one-of-a-kind retail …" at bounding box center [577, 255] width 239 height 199
click at [645, 386] on div "Confirm Business Description Current Description Victoria Meeting Center on His…" at bounding box center [577, 178] width 305 height 491
click at [599, 336] on textarea "Victoria Meeting Center on Historic Canal Street offers a one-of-a-kind retail …" at bounding box center [577, 255] width 239 height 199
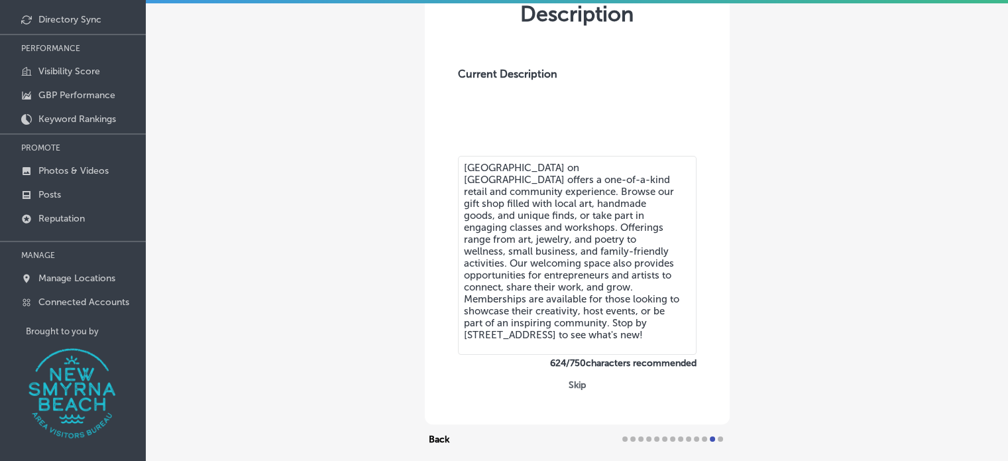
click at [522, 380] on div "Confirm Business Description Current Description Victoria Meeting Center on His…" at bounding box center [577, 178] width 305 height 491
click at [427, 438] on button "Back" at bounding box center [439, 439] width 28 height 16
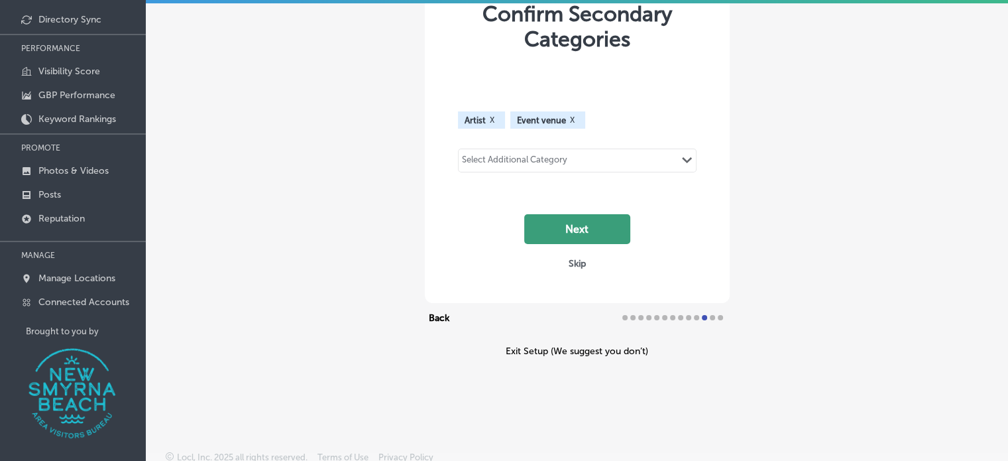
click at [593, 223] on button "Next" at bounding box center [577, 229] width 106 height 30
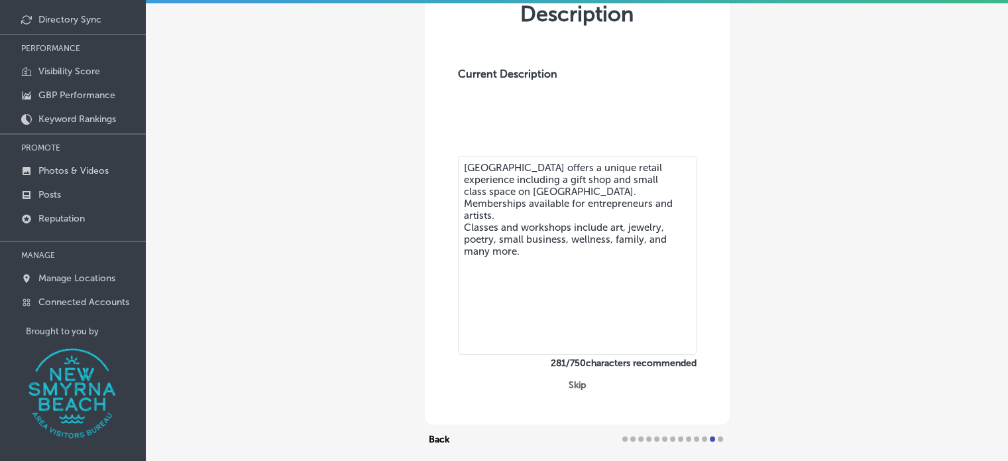
click at [593, 223] on textarea "[GEOGRAPHIC_DATA] offers a unique retail experience including a gift shop and s…" at bounding box center [577, 255] width 239 height 199
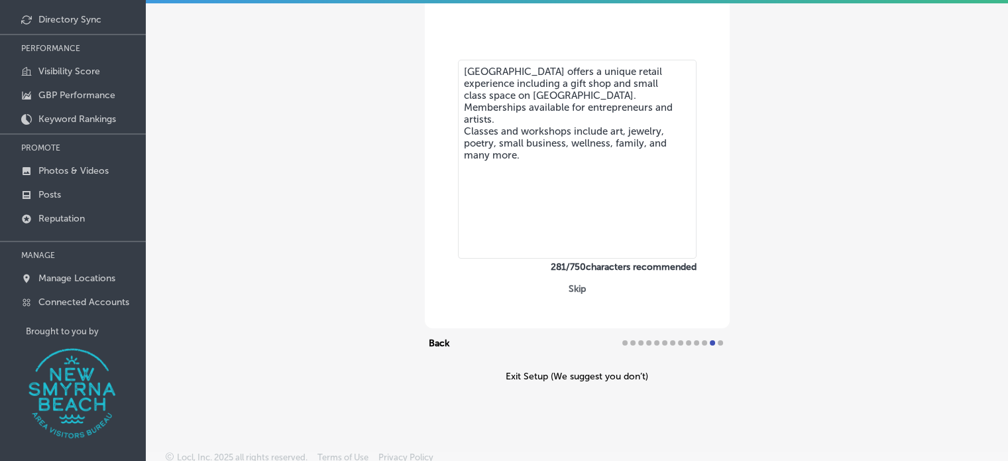
click at [572, 312] on div "Confirm Business Description Current Description Victoria Meeting Center offers…" at bounding box center [577, 82] width 305 height 491
drag, startPoint x: 567, startPoint y: 191, endPoint x: 383, endPoint y: 43, distance: 236.1
click at [383, 43] on div "Confirm Business Description Current Description Victoria Meeting Center offers…" at bounding box center [577, 109] width 862 height 558
paste textarea "n Historic Canal Street offers a one-of-a-kind retail and community experience.…"
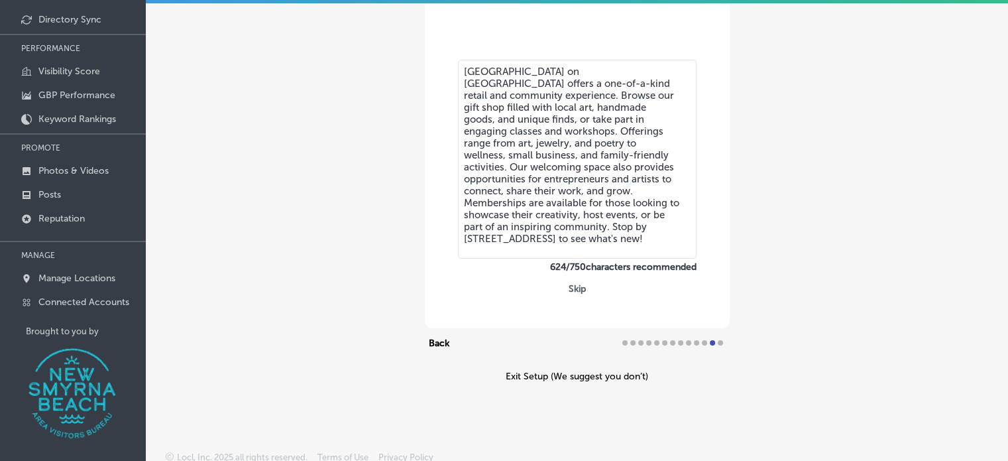
type textarea "Victoria Meeting Center on Historic Canal Street offers a one-of-a-kind retail …"
click at [570, 306] on div "Confirm Business Description Current Description Victoria Meeting Center on His…" at bounding box center [577, 82] width 305 height 491
click at [559, 269] on label "624 / 750 characters recommended" at bounding box center [577, 266] width 239 height 11
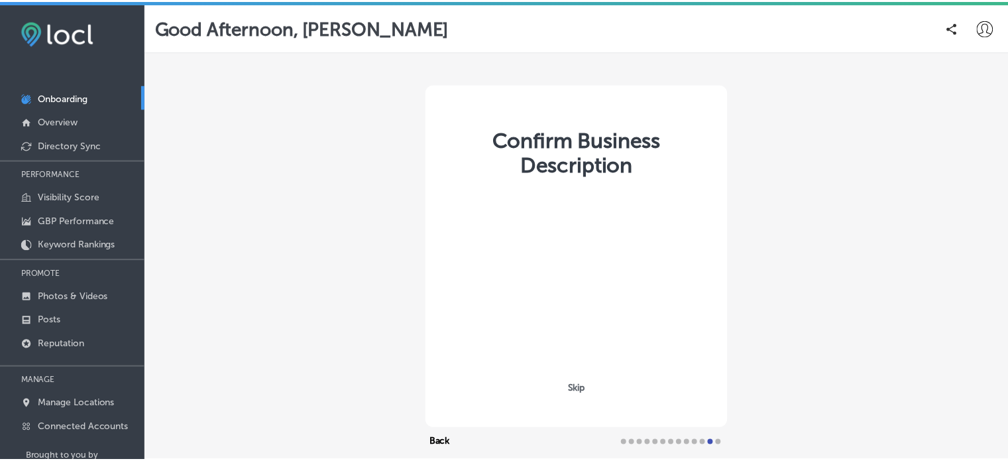
scroll to position [126, 0]
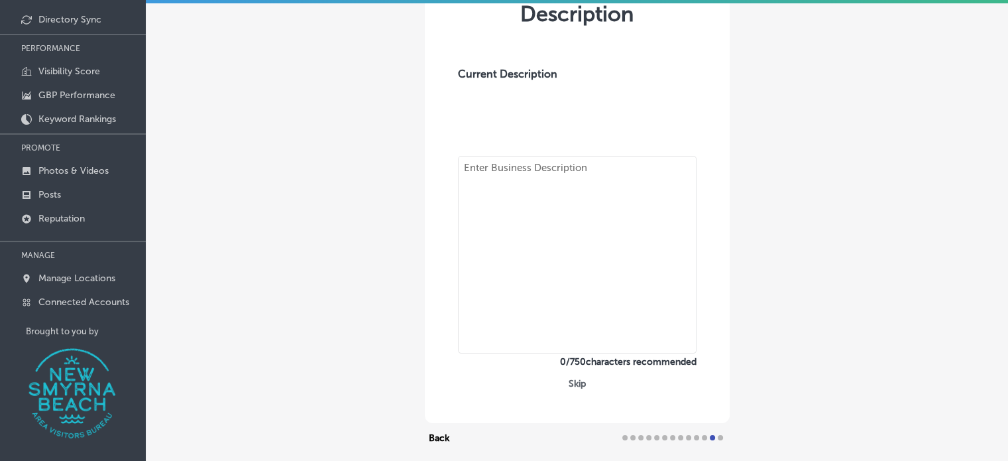
type textarea "[GEOGRAPHIC_DATA] offers a unique retail experience including a gift shop and s…"
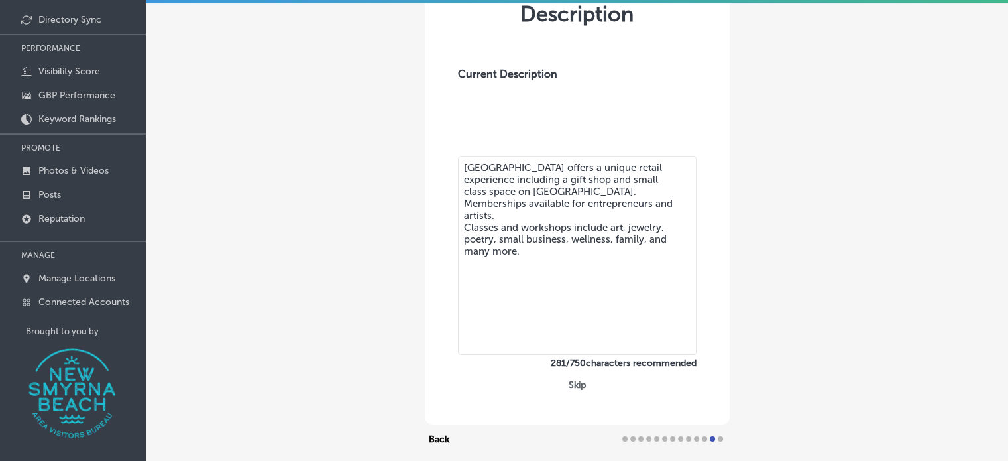
click at [574, 386] on button "Skip" at bounding box center [577, 384] width 25 height 13
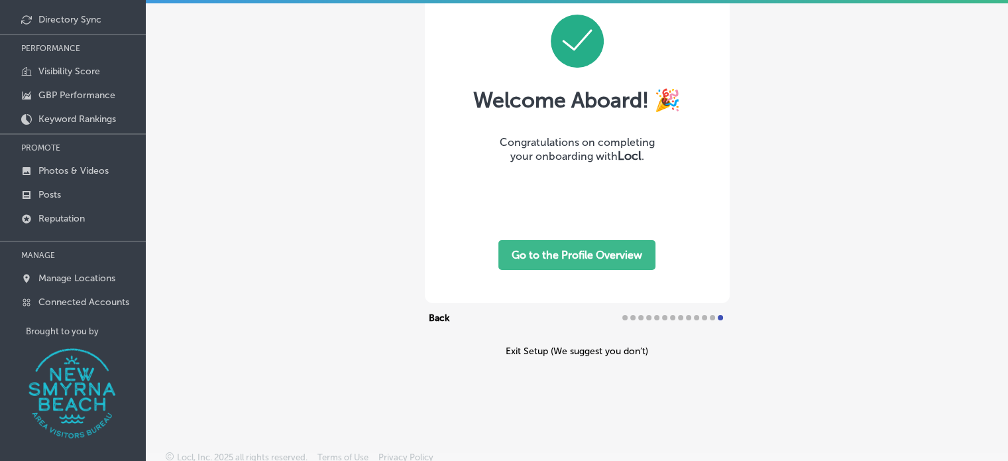
click at [599, 268] on button "Go to the Profile Overview" at bounding box center [576, 255] width 157 height 30
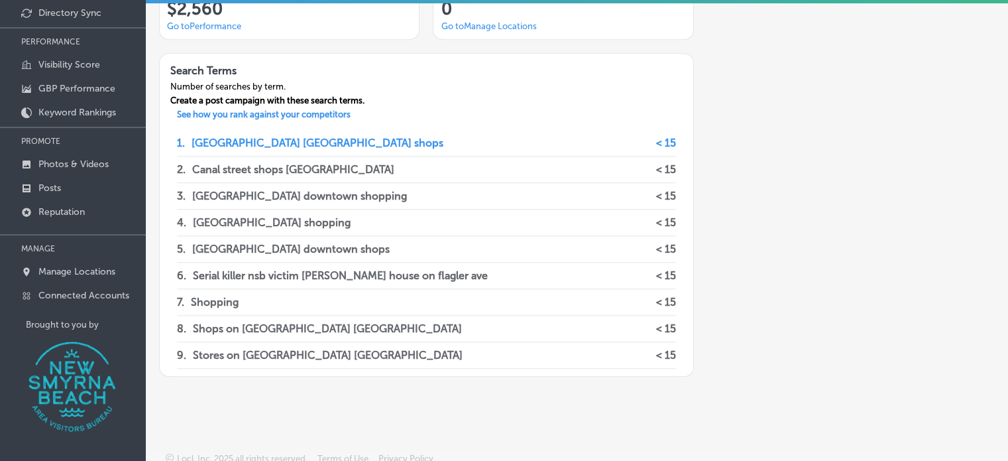
scroll to position [975, 0]
click at [330, 276] on p "Serial killer nsb victim [PERSON_NAME] house on flagler ave" at bounding box center [340, 275] width 295 height 26
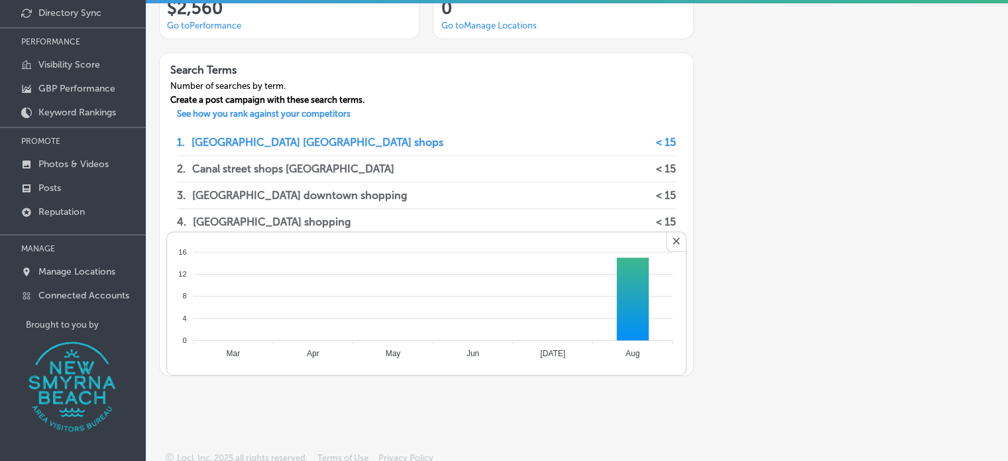
click at [668, 244] on span "✕" at bounding box center [676, 242] width 20 height 20
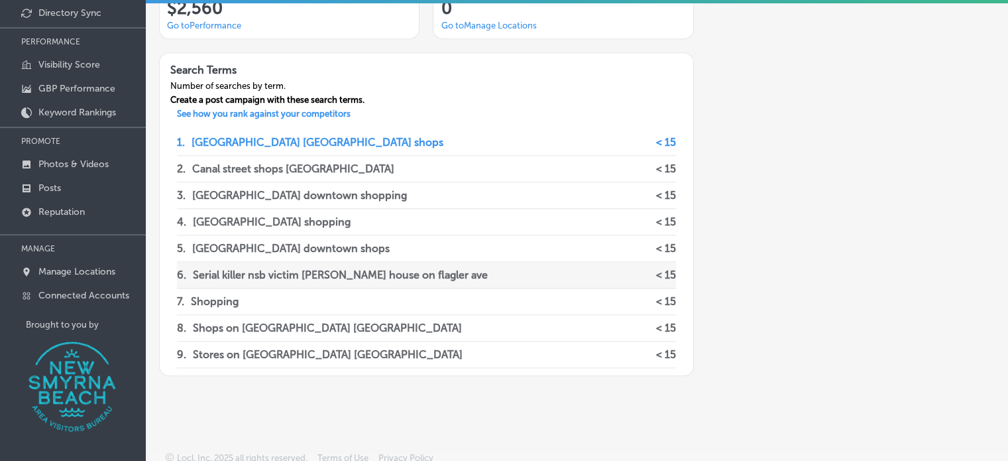
drag, startPoint x: 519, startPoint y: 283, endPoint x: 193, endPoint y: 266, distance: 325.8
click at [193, 266] on div "6 . Serial killer nsb victim [PERSON_NAME] house on flagler ave < 15" at bounding box center [426, 275] width 499 height 27
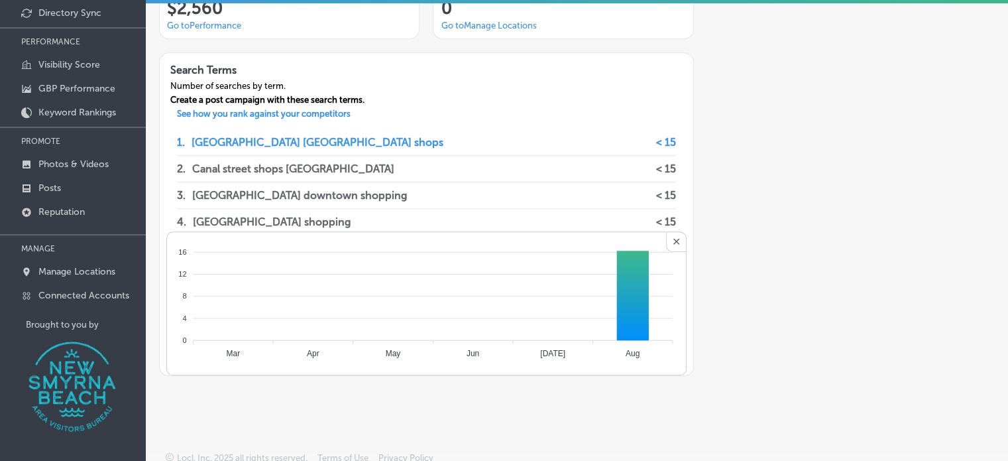
scroll to position [983, 0]
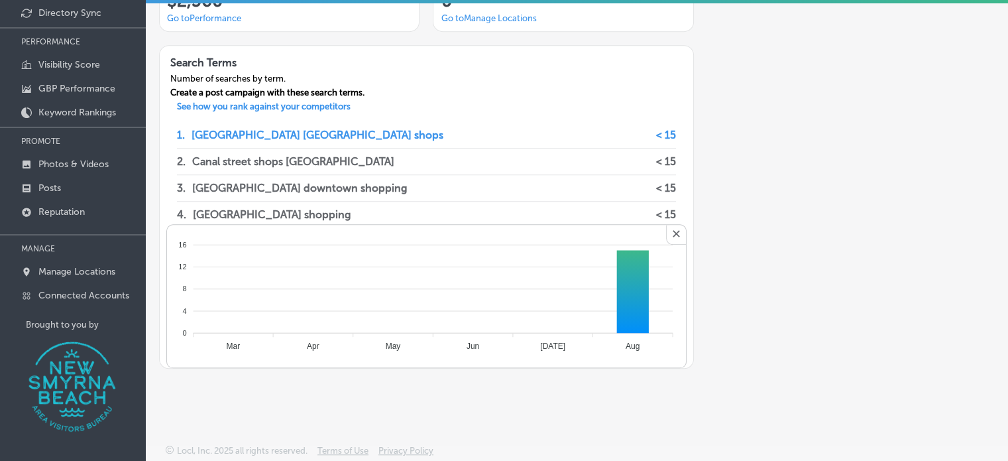
click at [670, 233] on span "✕" at bounding box center [676, 235] width 20 height 20
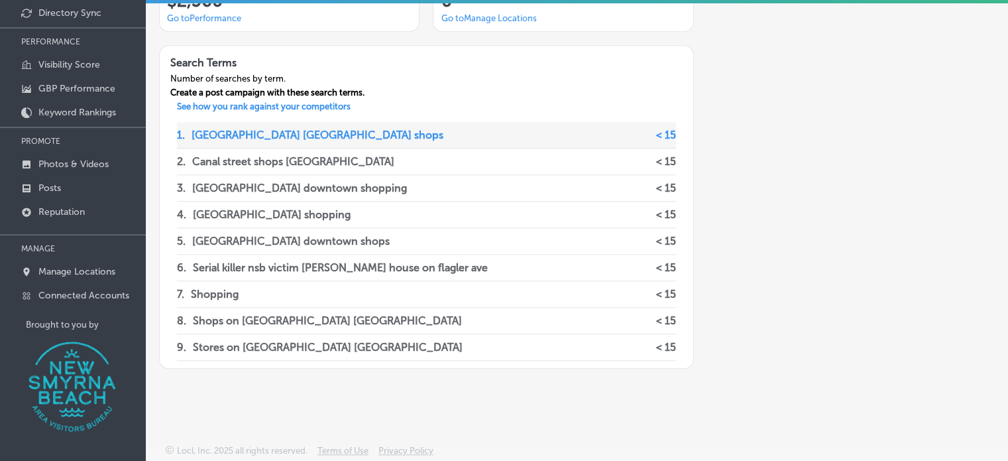
click at [196, 137] on p "[GEOGRAPHIC_DATA] [GEOGRAPHIC_DATA] shops" at bounding box center [317, 135] width 252 height 26
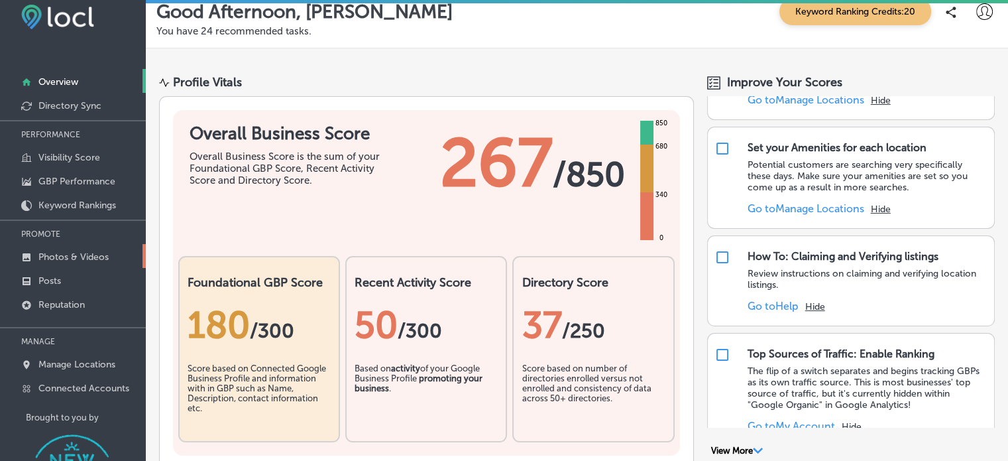
scroll to position [0, 0]
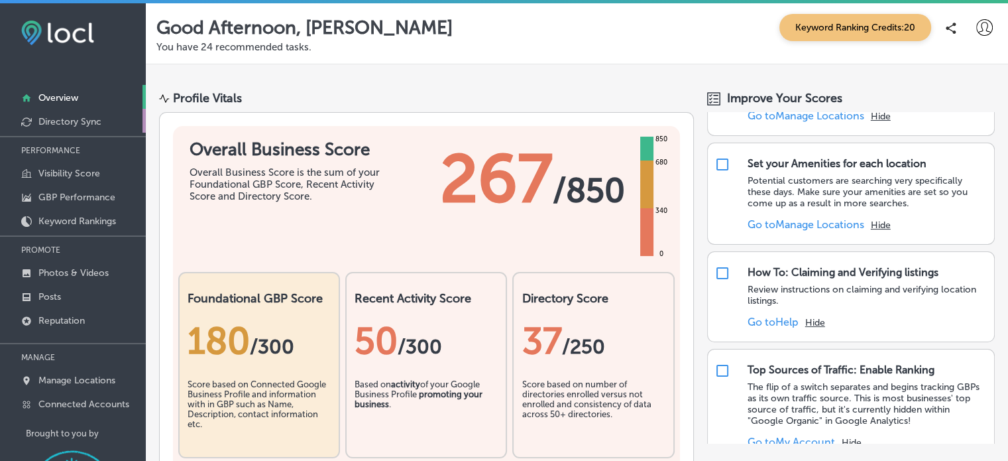
click at [73, 126] on p "Directory Sync" at bounding box center [69, 121] width 63 height 11
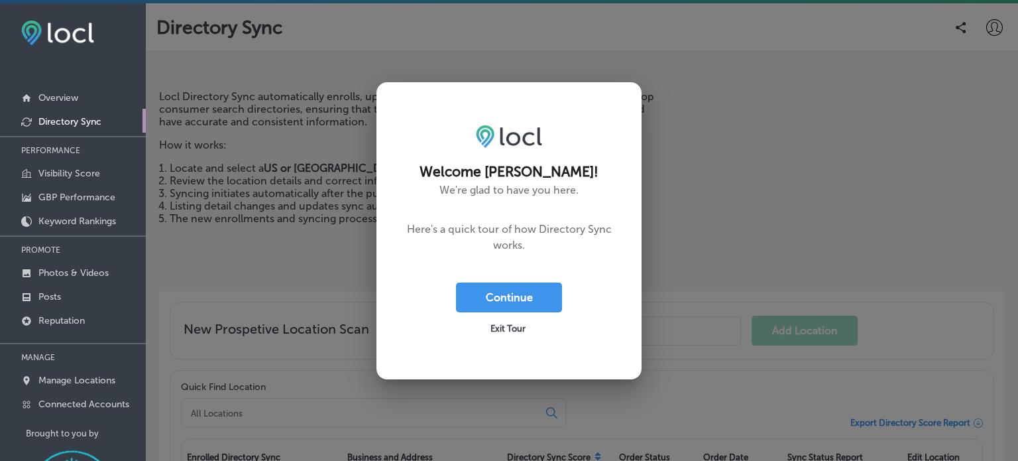
click at [504, 278] on icon at bounding box center [508, 230] width 265 height 297
click at [500, 288] on button "Continue" at bounding box center [509, 297] width 106 height 30
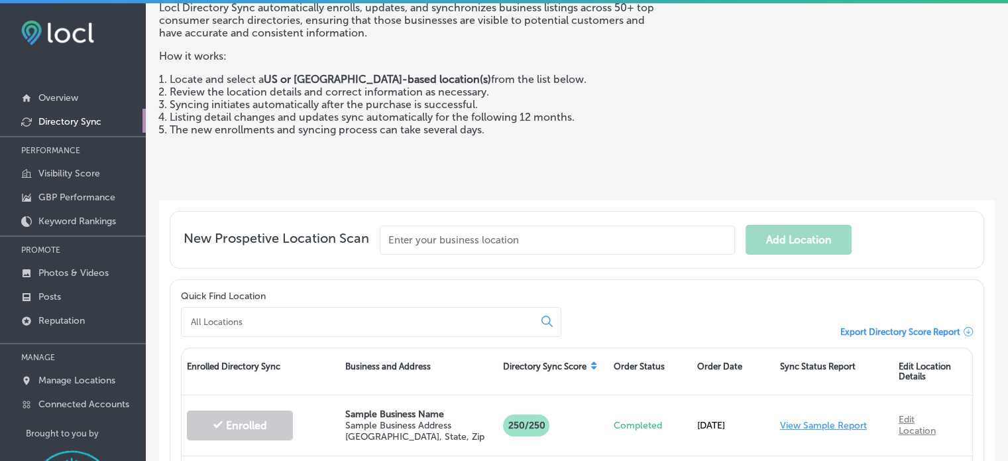
scroll to position [90, 0]
click at [429, 234] on input "text" at bounding box center [557, 238] width 355 height 29
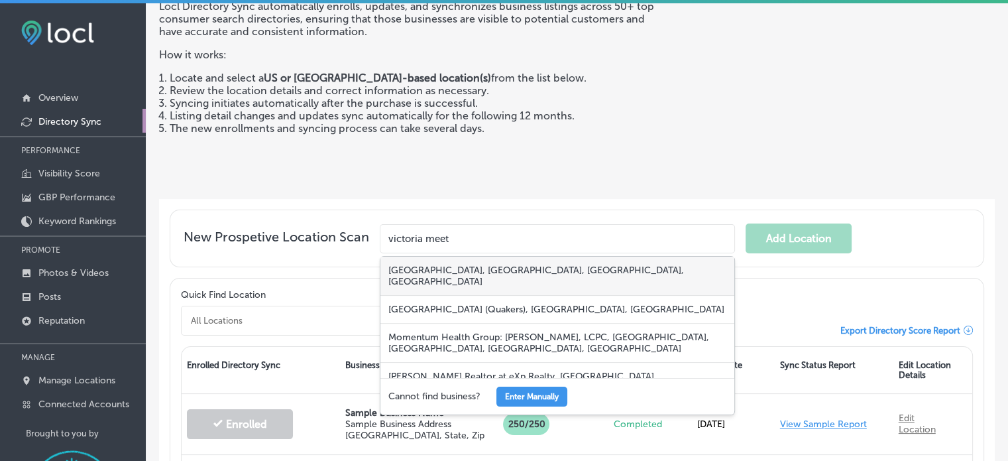
click at [423, 267] on div "[GEOGRAPHIC_DATA], [GEOGRAPHIC_DATA], [GEOGRAPHIC_DATA], [GEOGRAPHIC_DATA]" at bounding box center [557, 275] width 354 height 39
type input "[GEOGRAPHIC_DATA], [GEOGRAPHIC_DATA], [GEOGRAPHIC_DATA], [GEOGRAPHIC_DATA]"
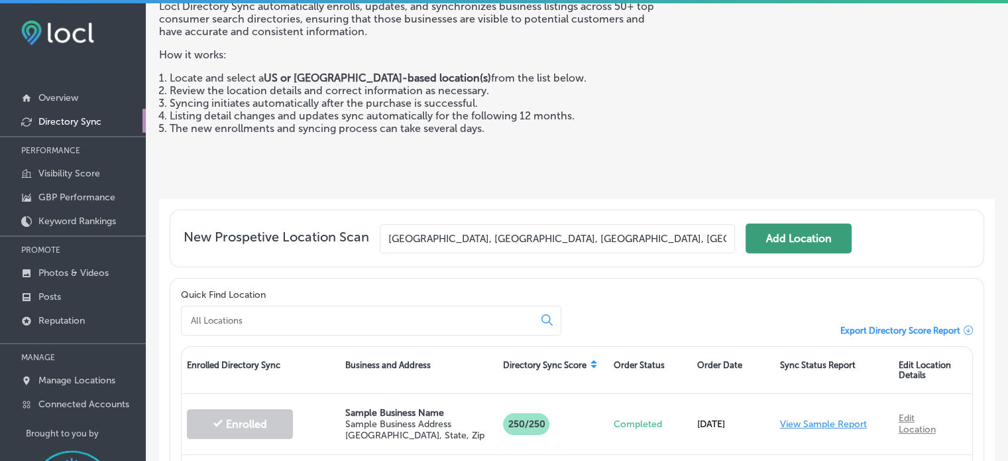
click at [774, 243] on button "Add Location" at bounding box center [798, 238] width 106 height 30
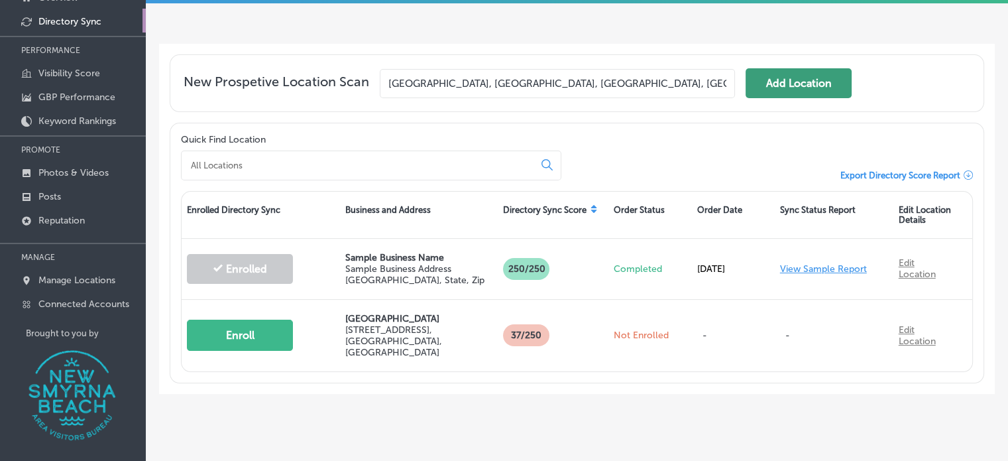
scroll to position [109, 0]
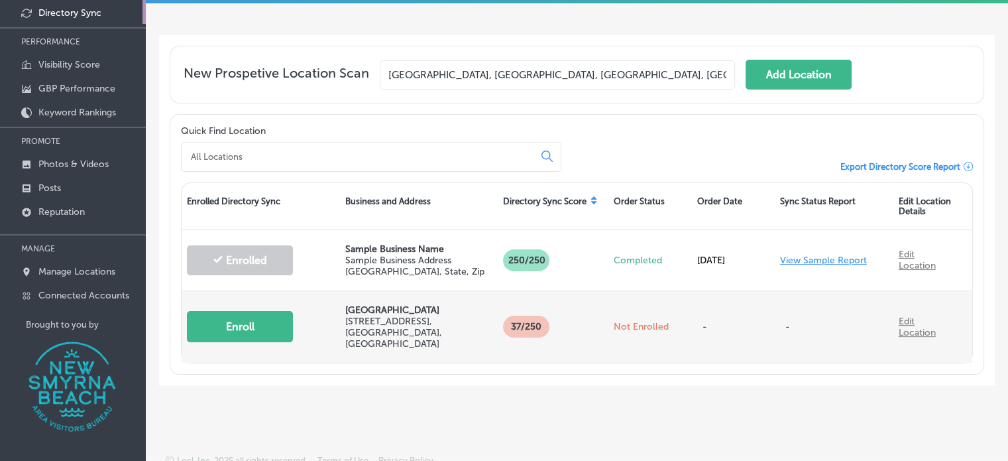
click at [229, 320] on button "Enroll" at bounding box center [240, 326] width 106 height 31
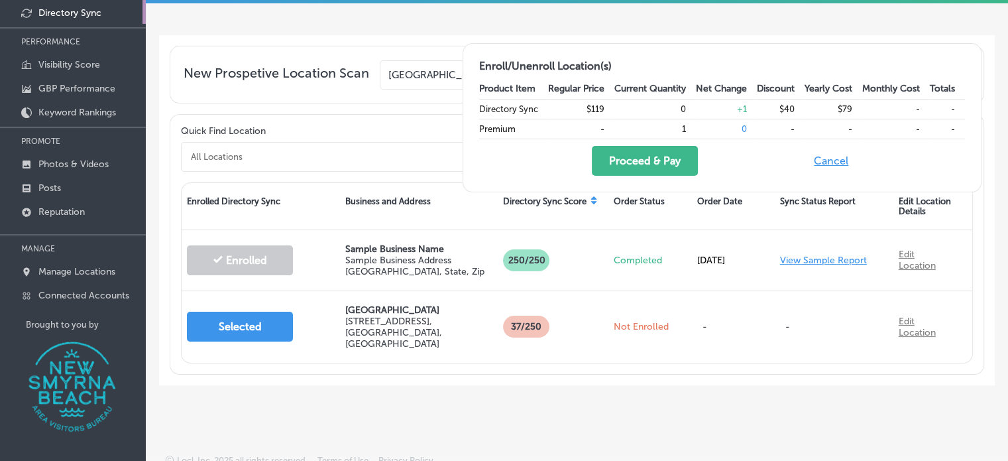
click at [744, 129] on td "0" at bounding box center [726, 129] width 61 height 20
click at [628, 174] on button "Proceed & Pay" at bounding box center [645, 161] width 106 height 30
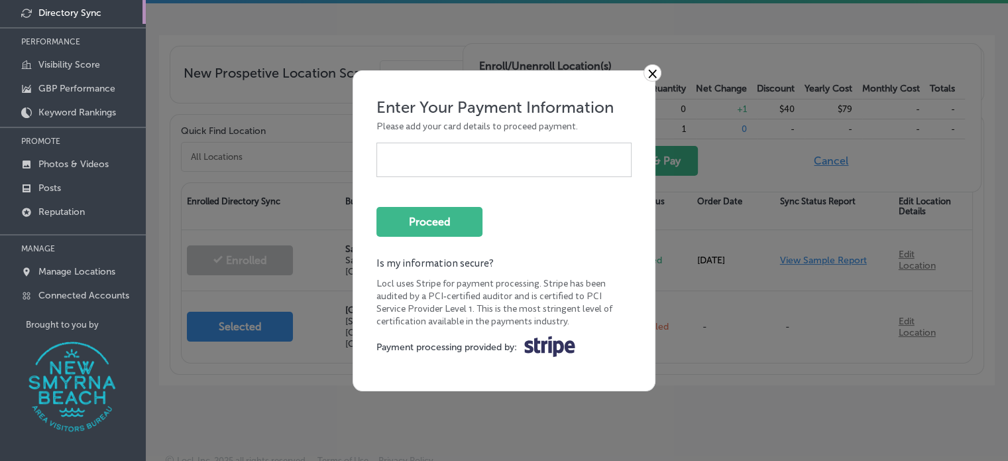
click at [650, 76] on link "×" at bounding box center [652, 72] width 18 height 17
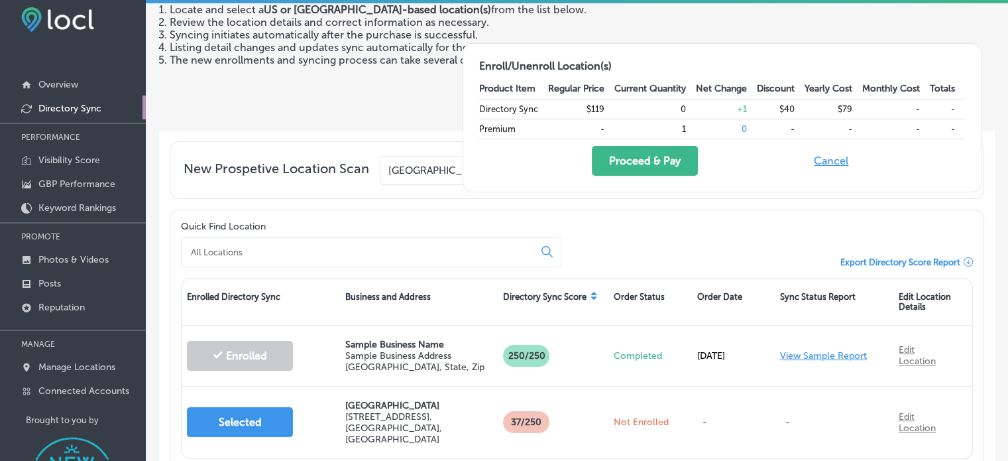
scroll to position [13, 0]
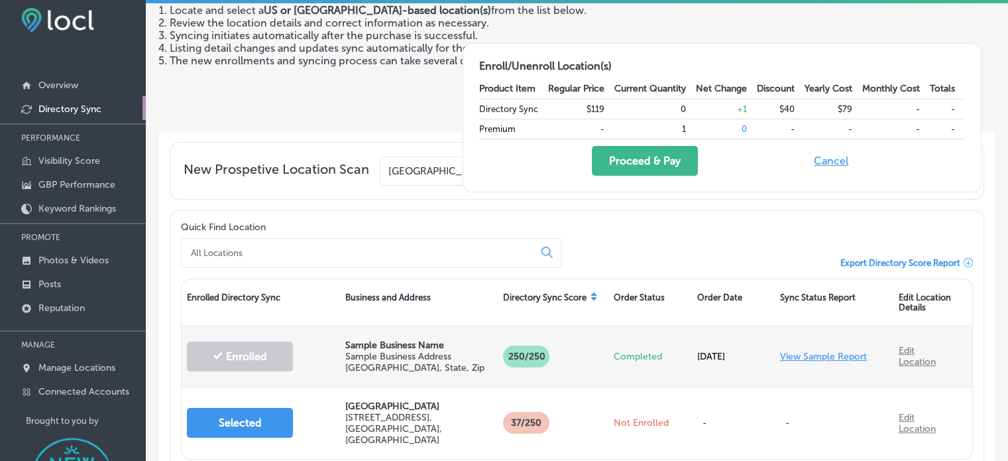
click at [221, 369] on div "Enrolled" at bounding box center [261, 356] width 158 height 56
click at [780, 354] on link "View Sample Report" at bounding box center [823, 356] width 87 height 11
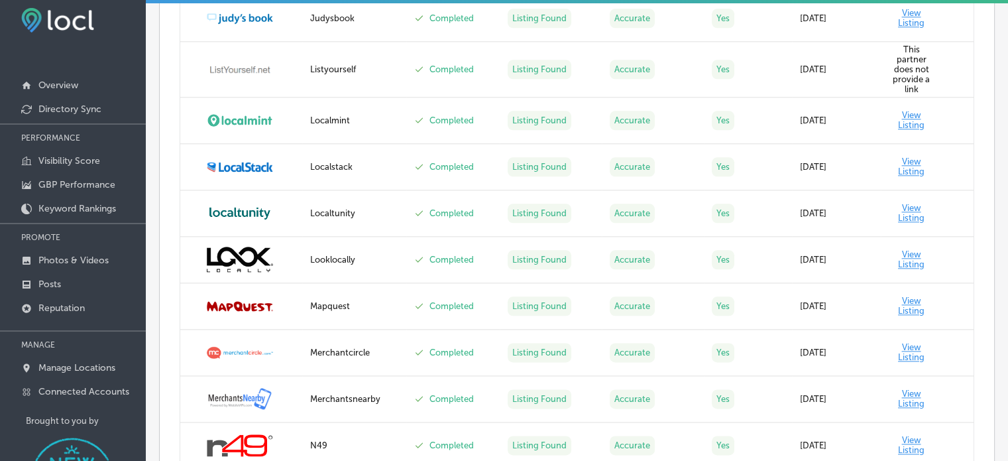
scroll to position [1545, 0]
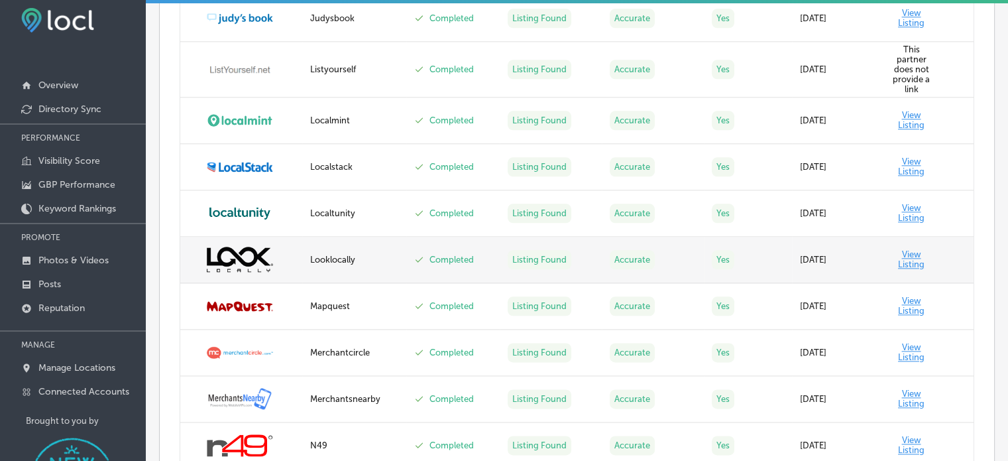
click at [559, 246] on td "Listing Found" at bounding box center [551, 260] width 102 height 46
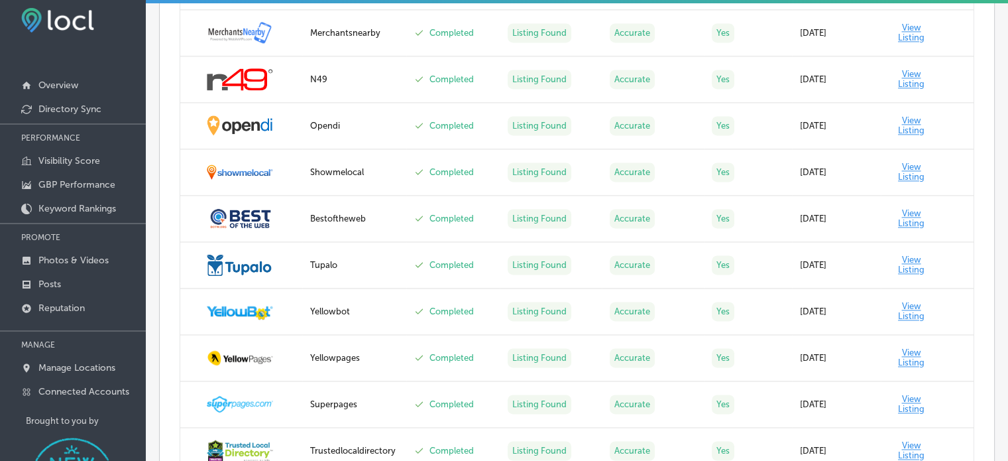
scroll to position [1912, 0]
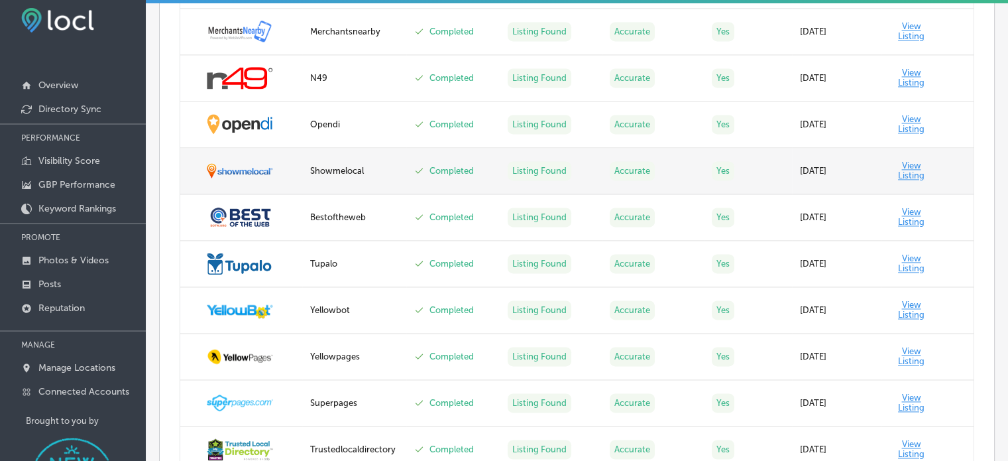
click at [906, 176] on td "View Listing" at bounding box center [927, 171] width 93 height 46
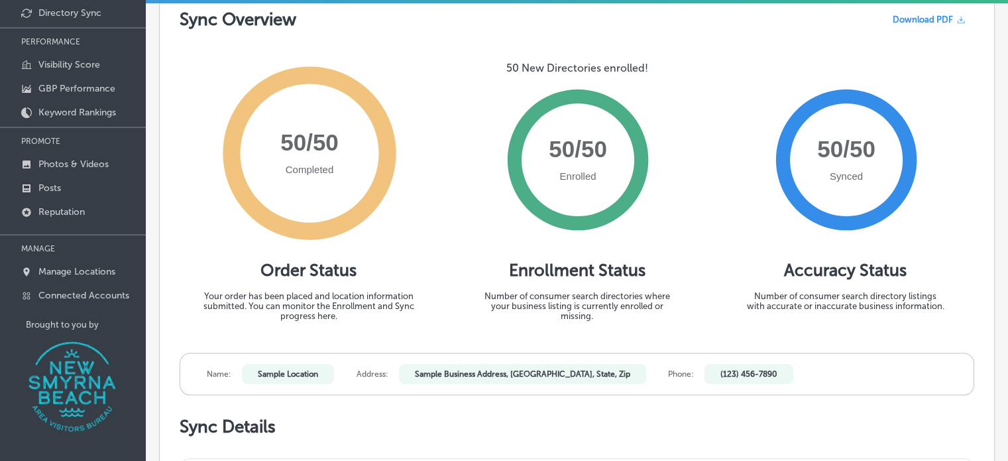
scroll to position [0, 0]
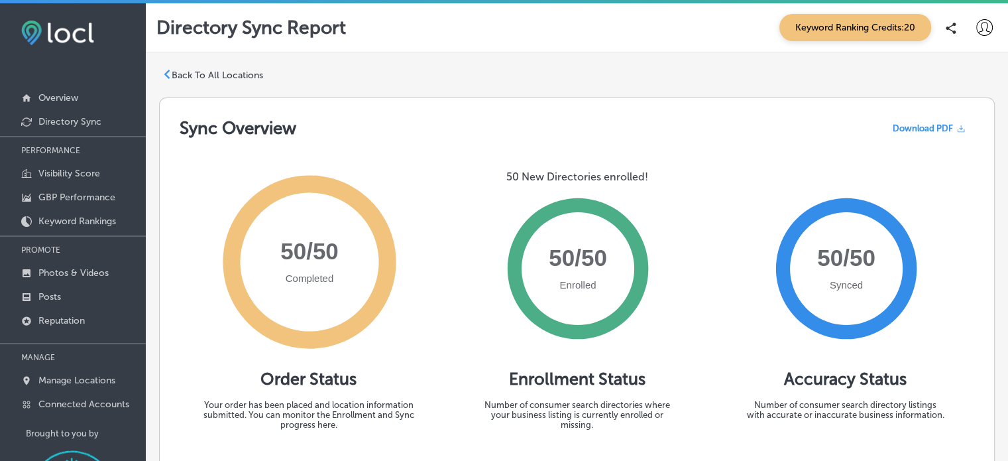
click at [179, 75] on p "Back To All Locations" at bounding box center [217, 75] width 91 height 11
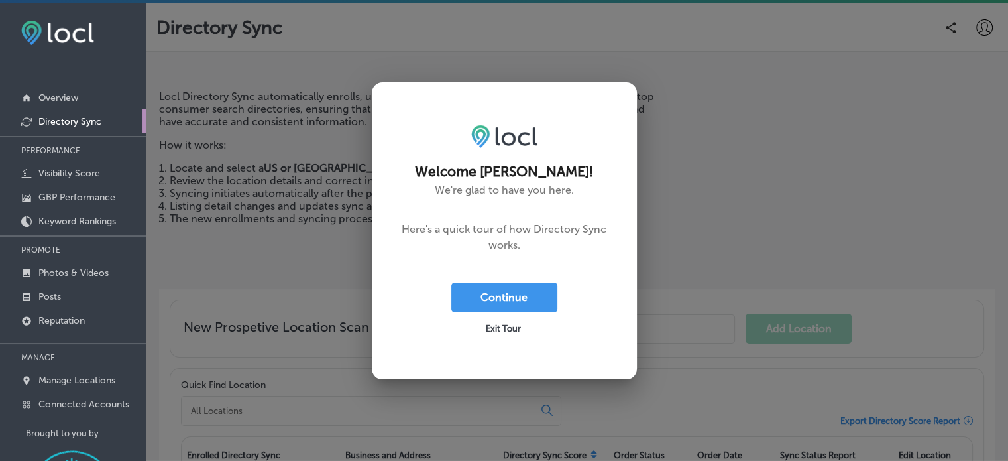
scroll to position [13, 0]
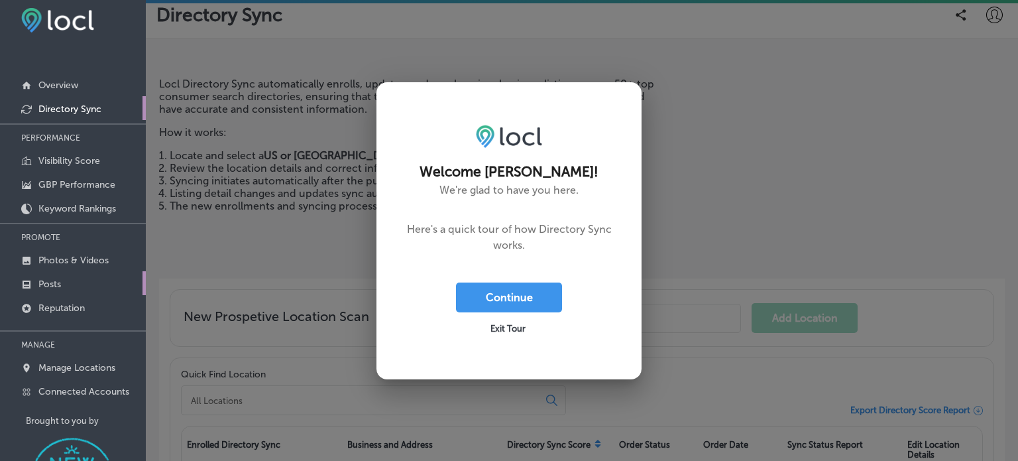
click at [60, 286] on p "Posts" at bounding box center [49, 283] width 23 height 11
